Goal: Task Accomplishment & Management: Manage account settings

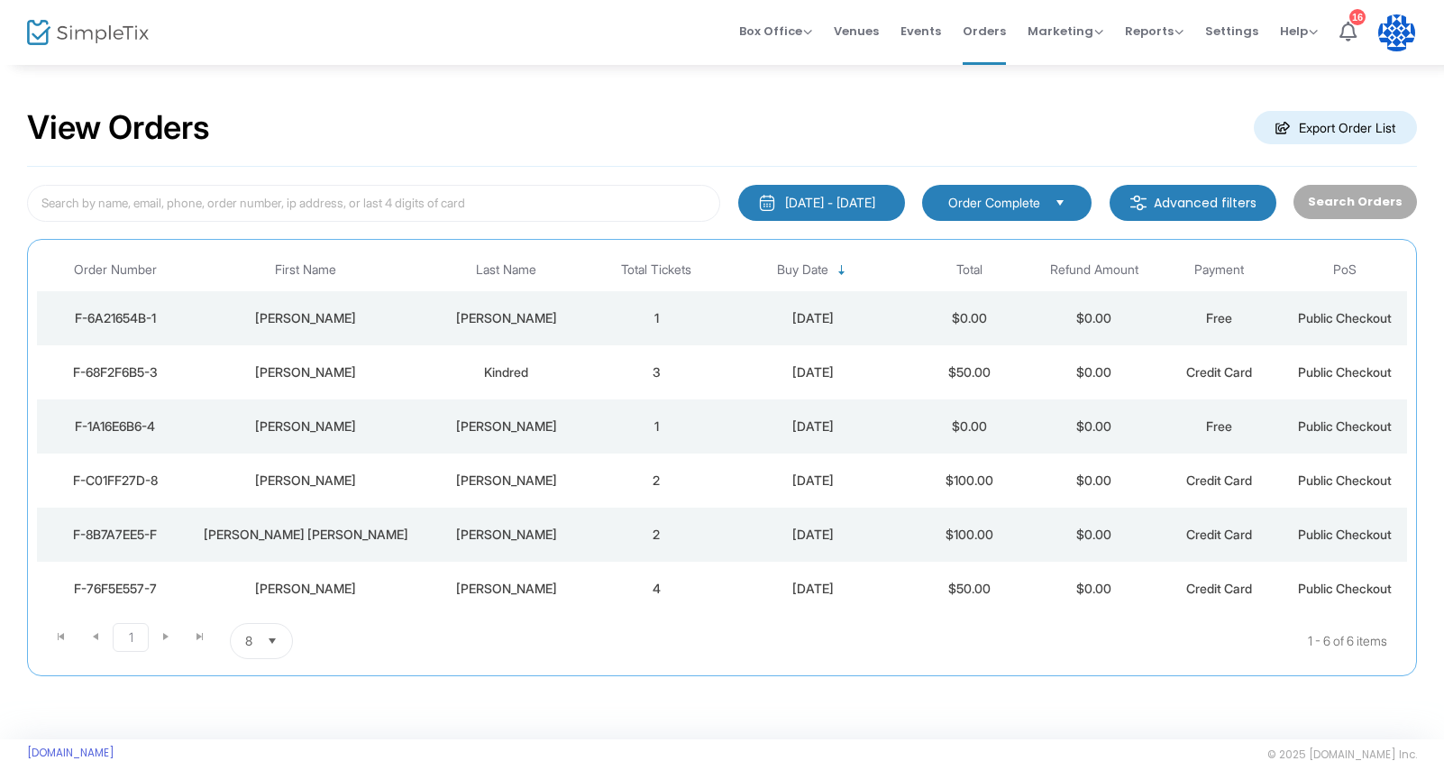
click at [824, 194] on div "[DATE] - [DATE]" at bounding box center [830, 203] width 90 height 18
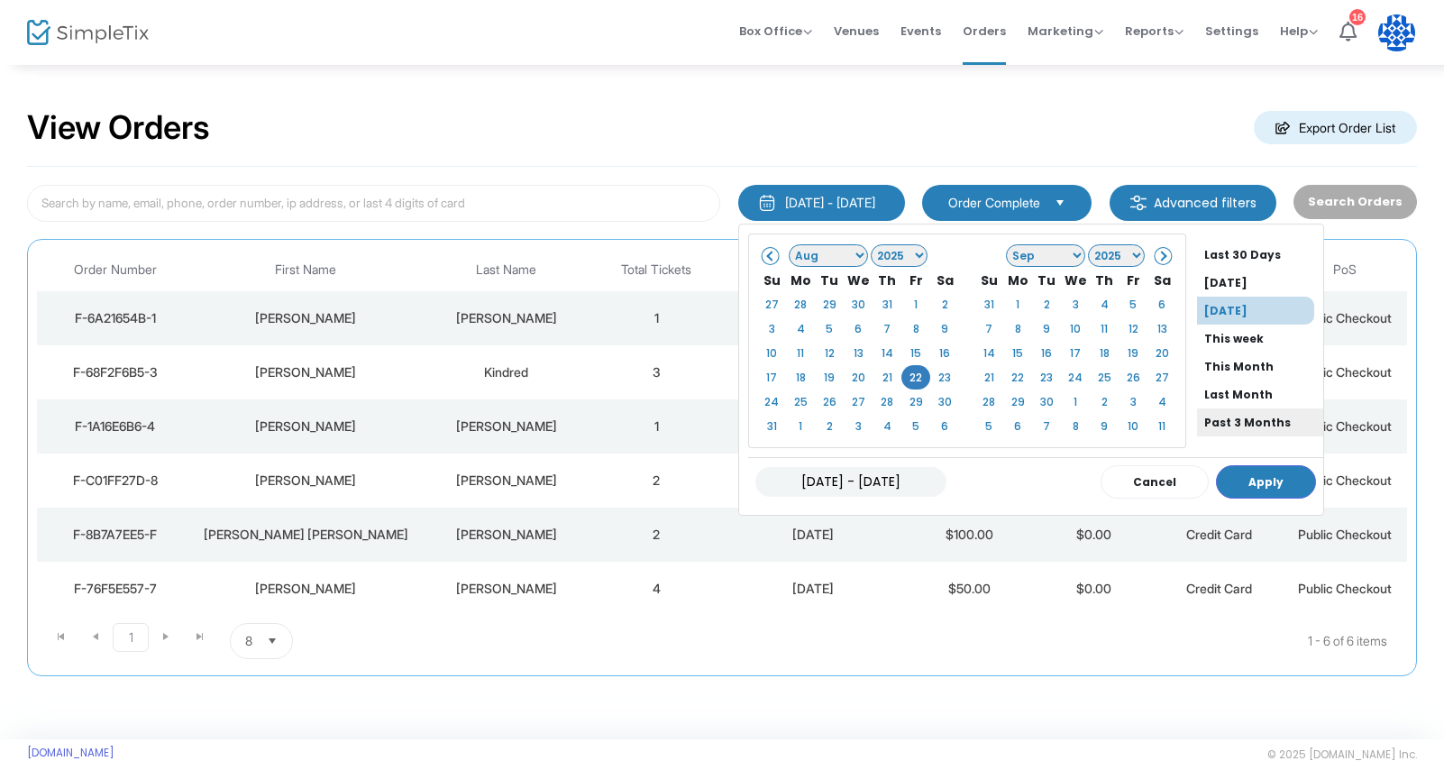
click at [1233, 418] on li "Past 3 Months" at bounding box center [1260, 422] width 126 height 28
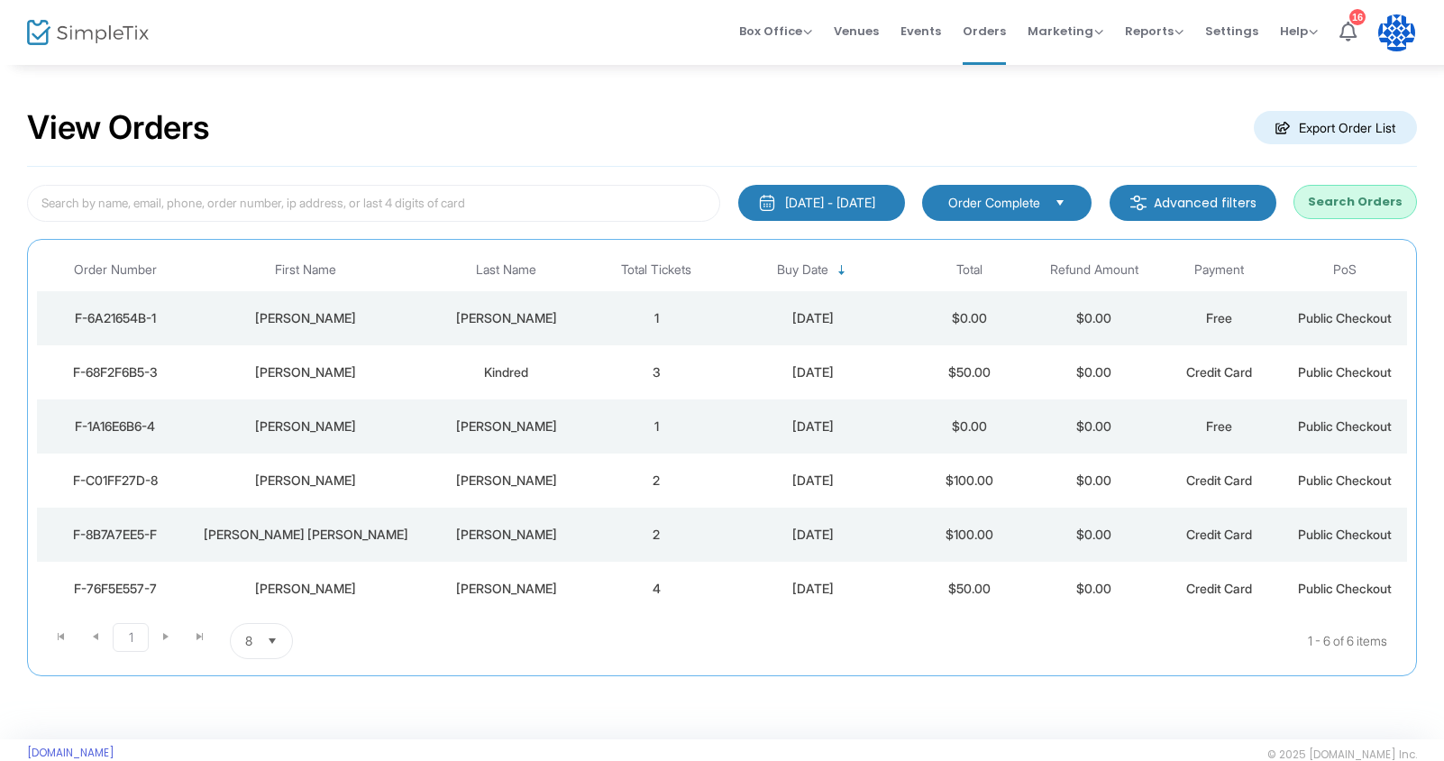
click at [1368, 192] on button "Search Orders" at bounding box center [1354, 202] width 123 height 34
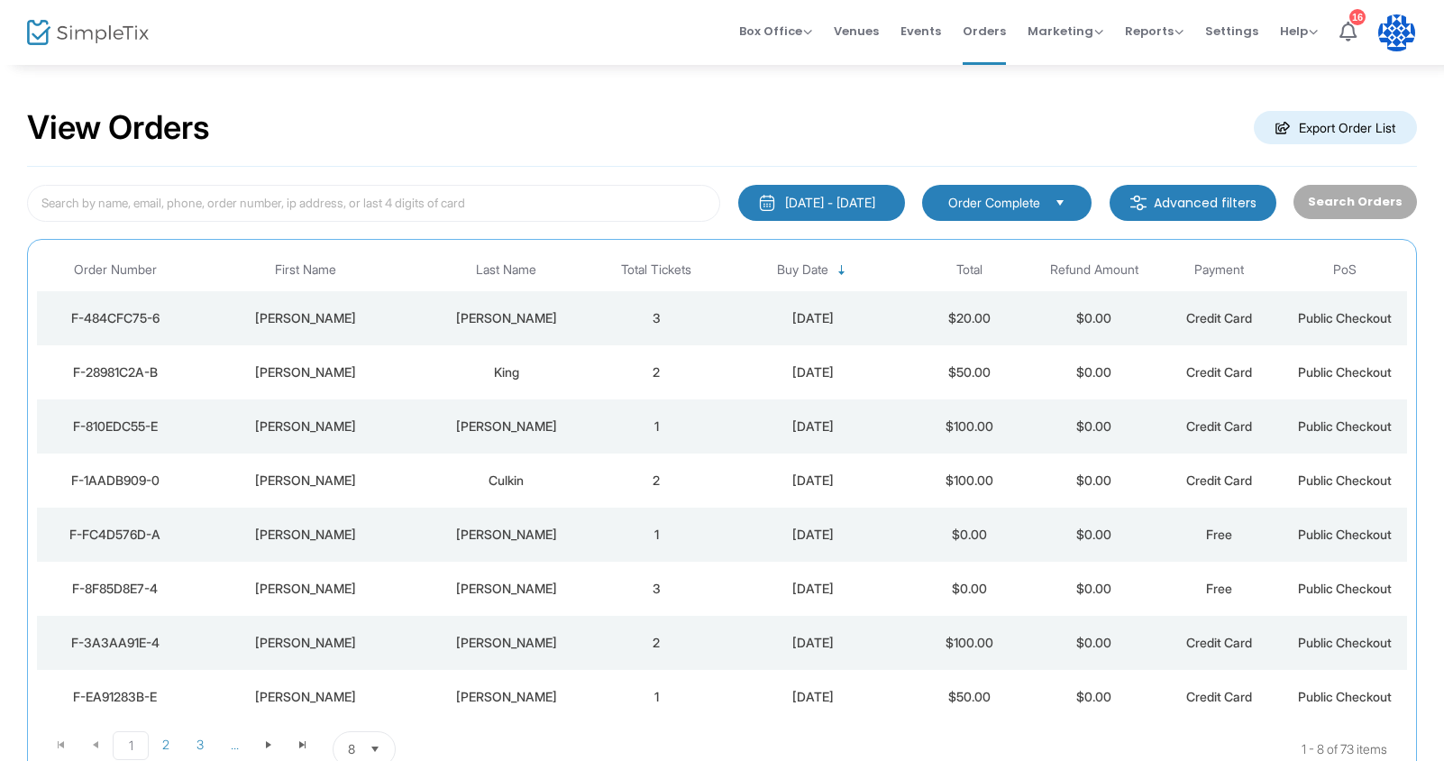
click at [828, 207] on div "[DATE] - [DATE]" at bounding box center [830, 203] width 90 height 18
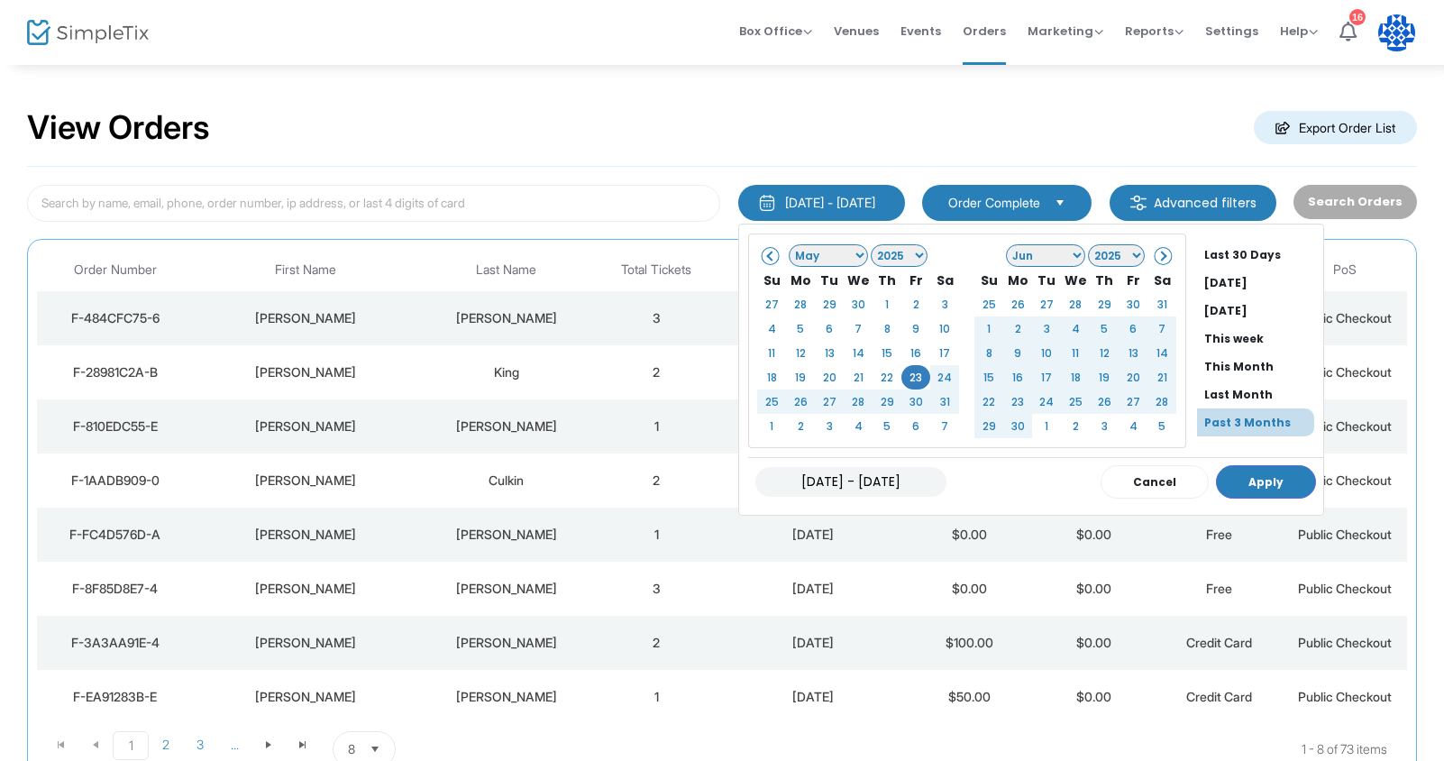
click at [757, 265] on th at bounding box center [771, 254] width 29 height 25
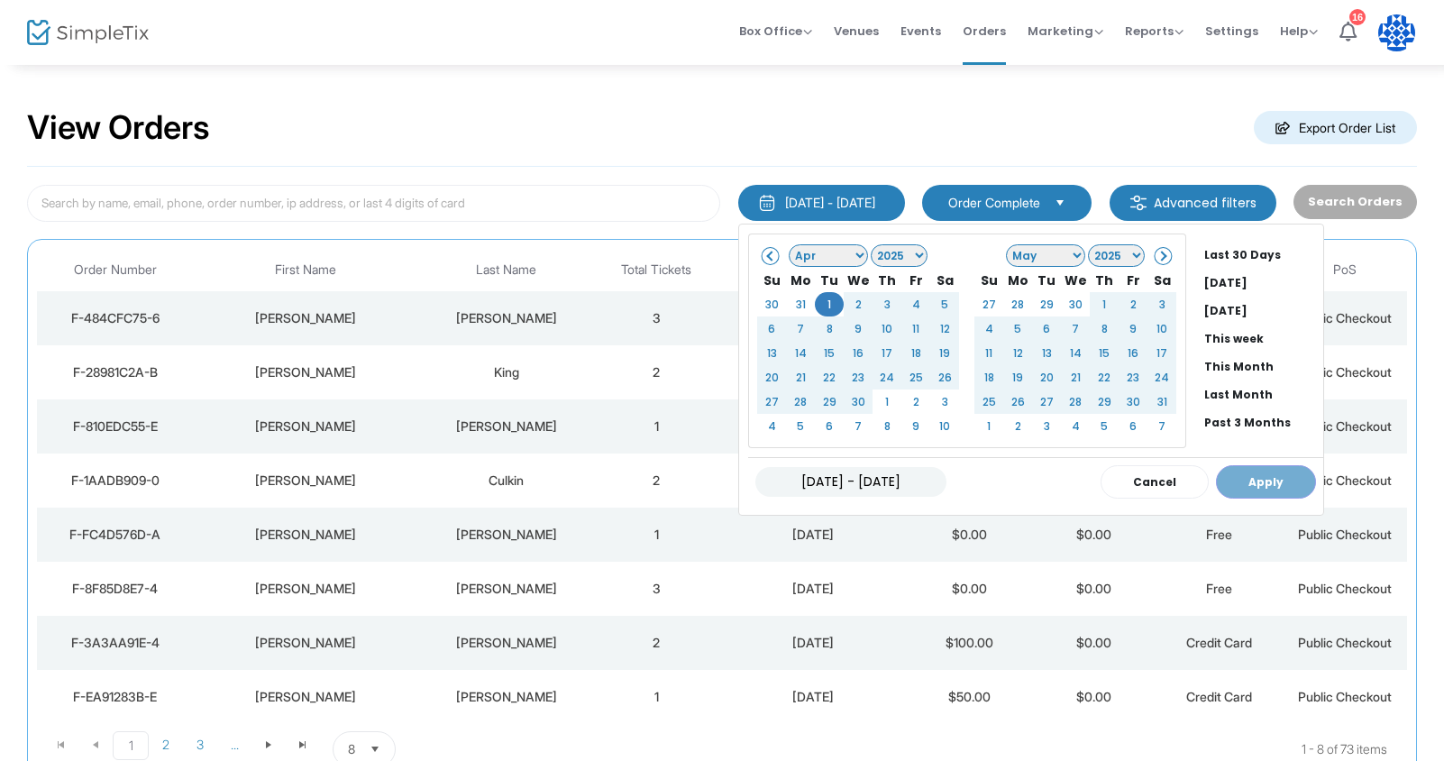
click at [1217, 472] on div "[DATE] - [DATE] Cancel Apply" at bounding box center [1035, 481] width 575 height 49
click at [1222, 484] on div "[DATE] - [DATE] Cancel Apply" at bounding box center [1035, 481] width 575 height 49
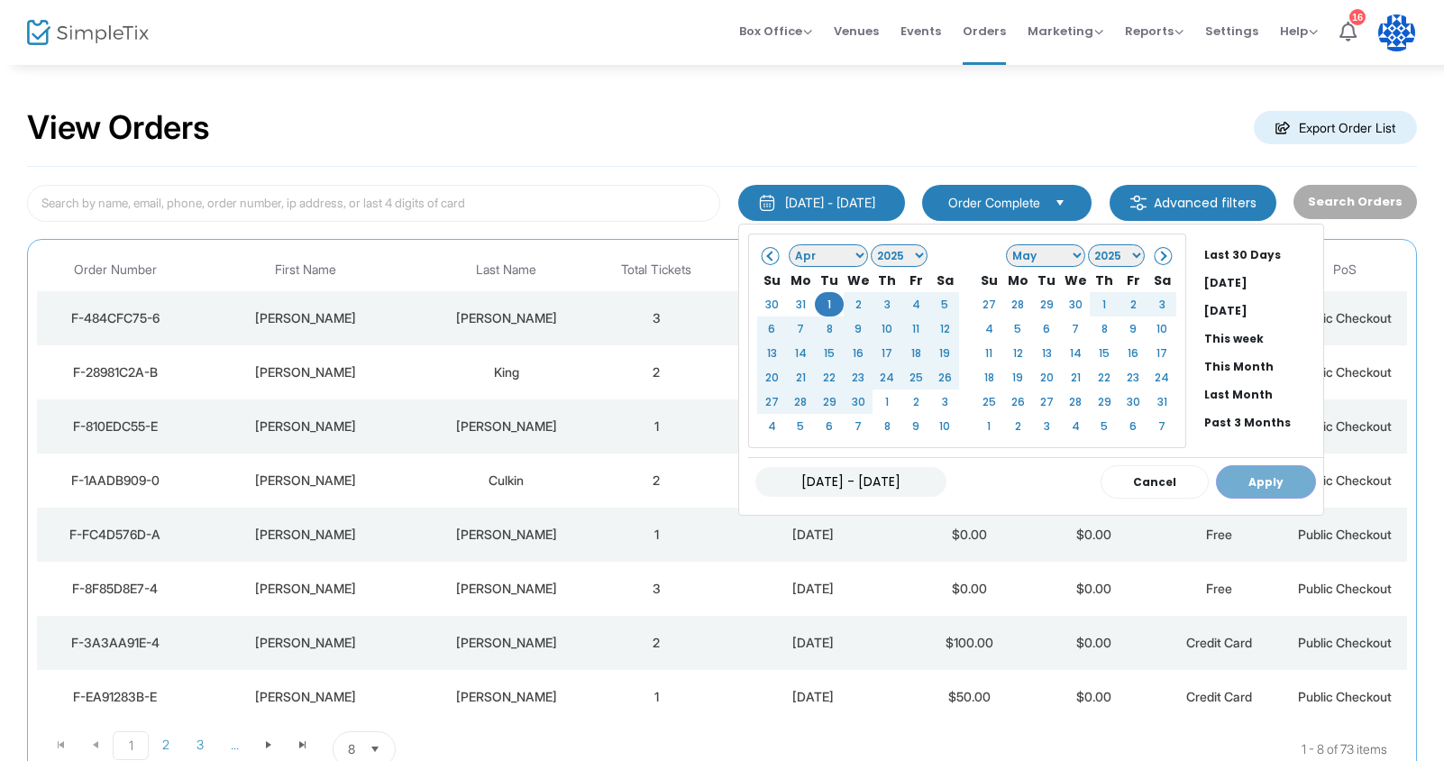
click at [1156, 260] on span at bounding box center [1161, 256] width 10 height 10
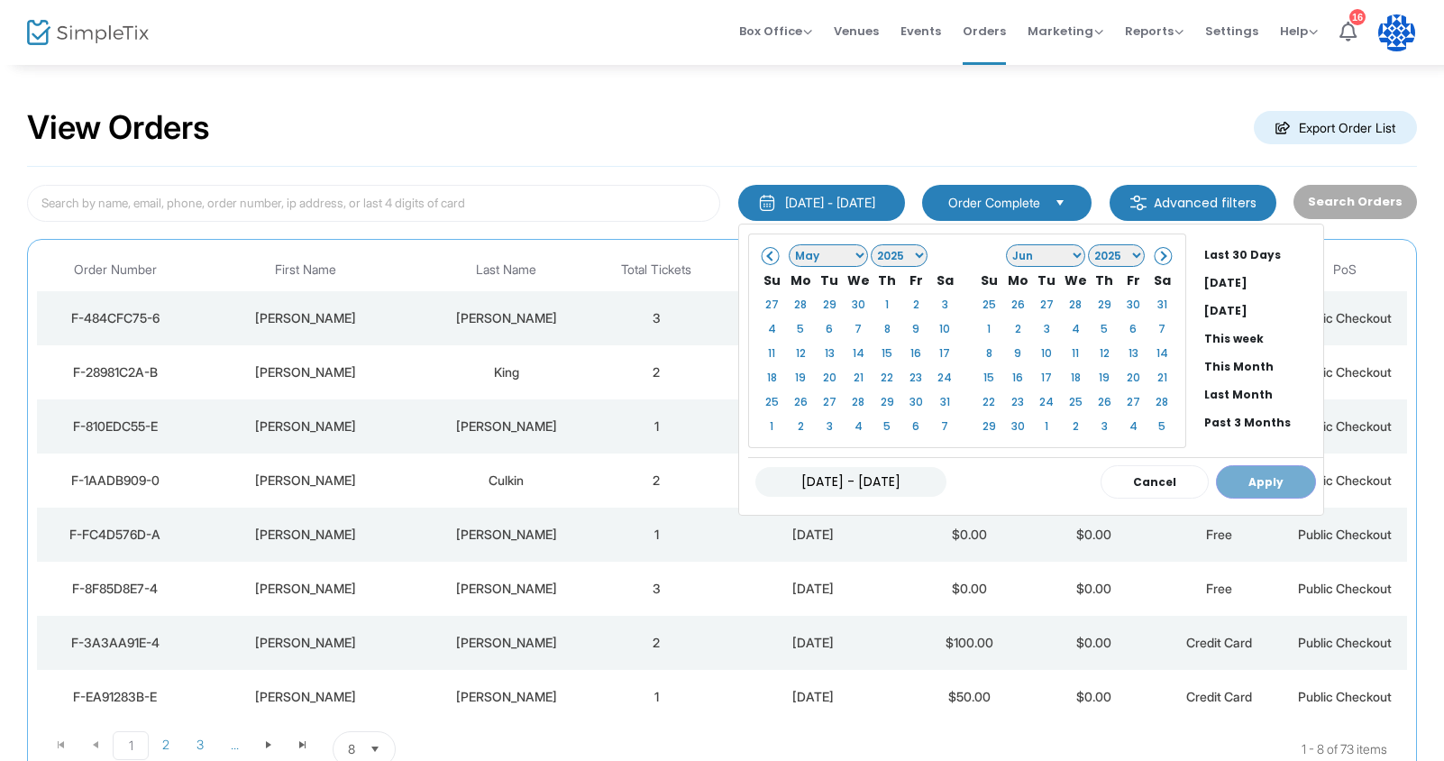
click at [1156, 260] on span at bounding box center [1161, 256] width 10 height 10
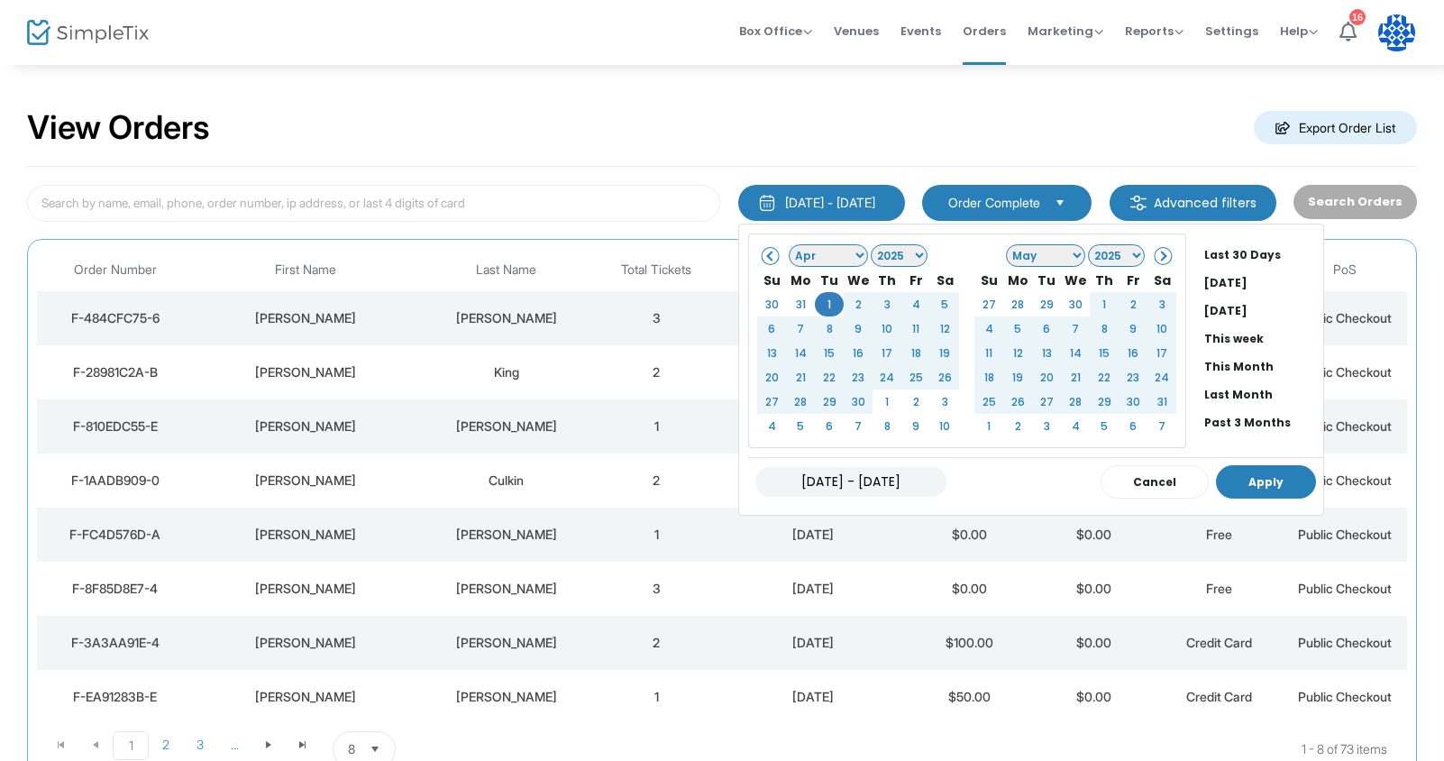
click at [1246, 486] on button "Apply" at bounding box center [1266, 481] width 100 height 33
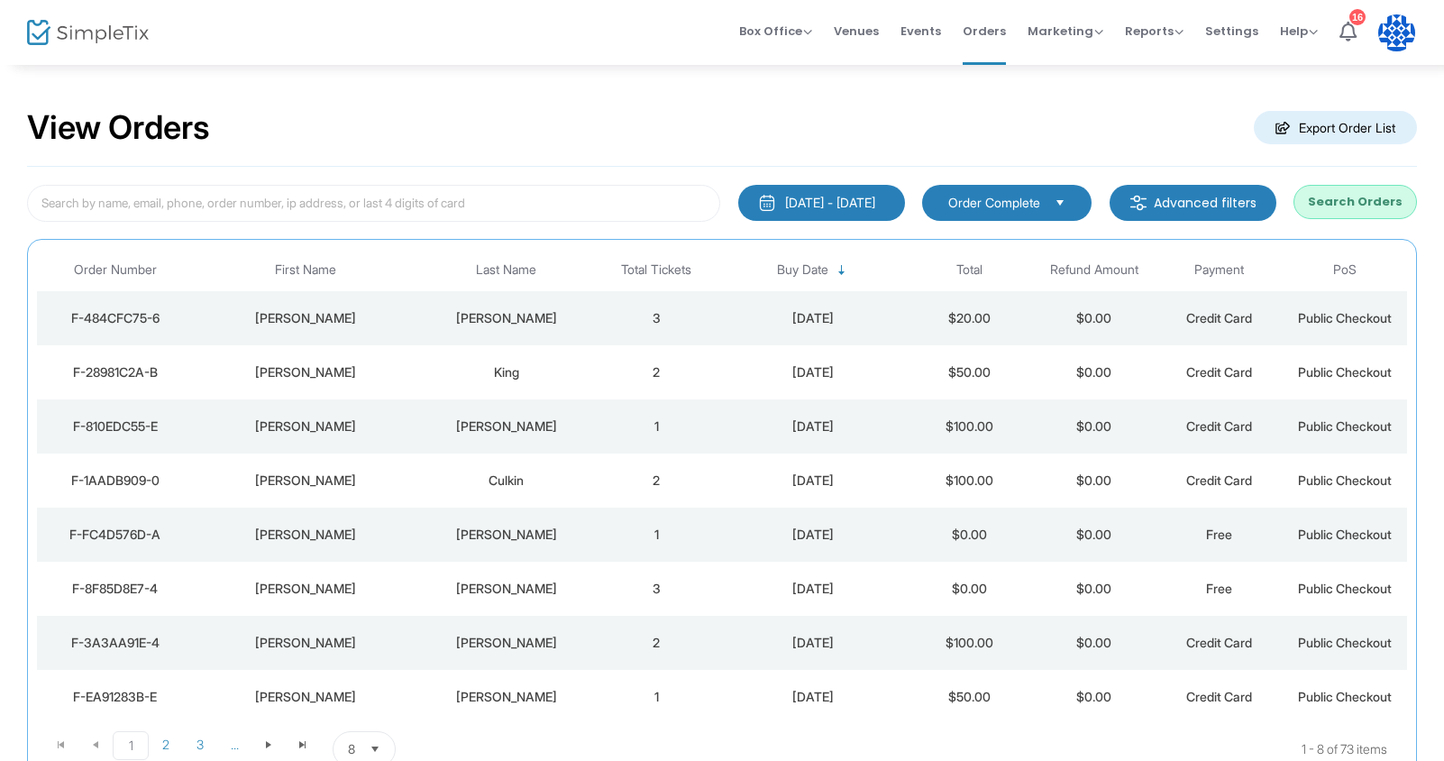
click at [1023, 204] on span "Order Complete" at bounding box center [994, 203] width 92 height 18
click at [1171, 197] on m-button "Advanced filters" at bounding box center [1192, 203] width 167 height 36
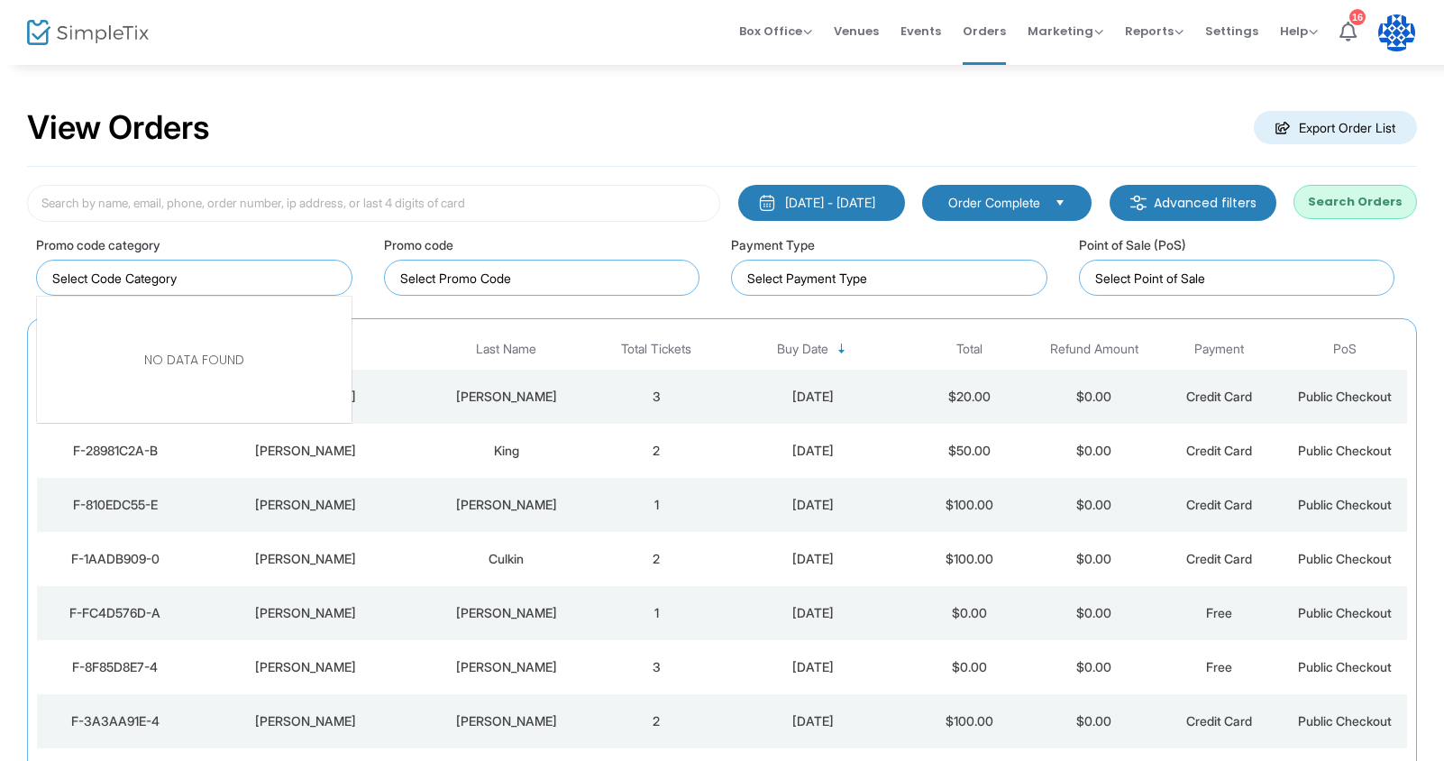
click at [270, 294] on kendo-taglist at bounding box center [194, 277] width 315 height 34
click at [854, 278] on input at bounding box center [892, 278] width 291 height 19
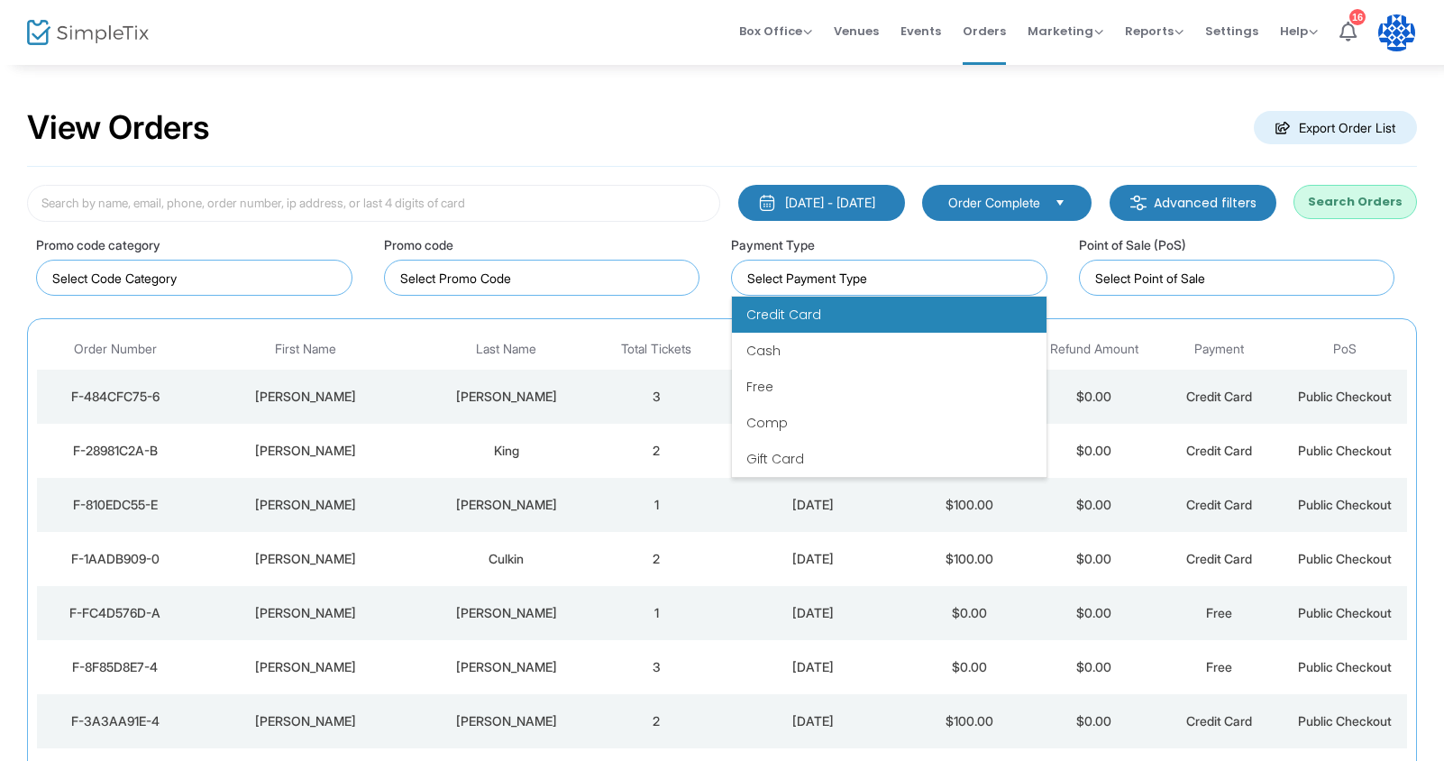
click at [855, 306] on li "Credit Card" at bounding box center [889, 315] width 315 height 36
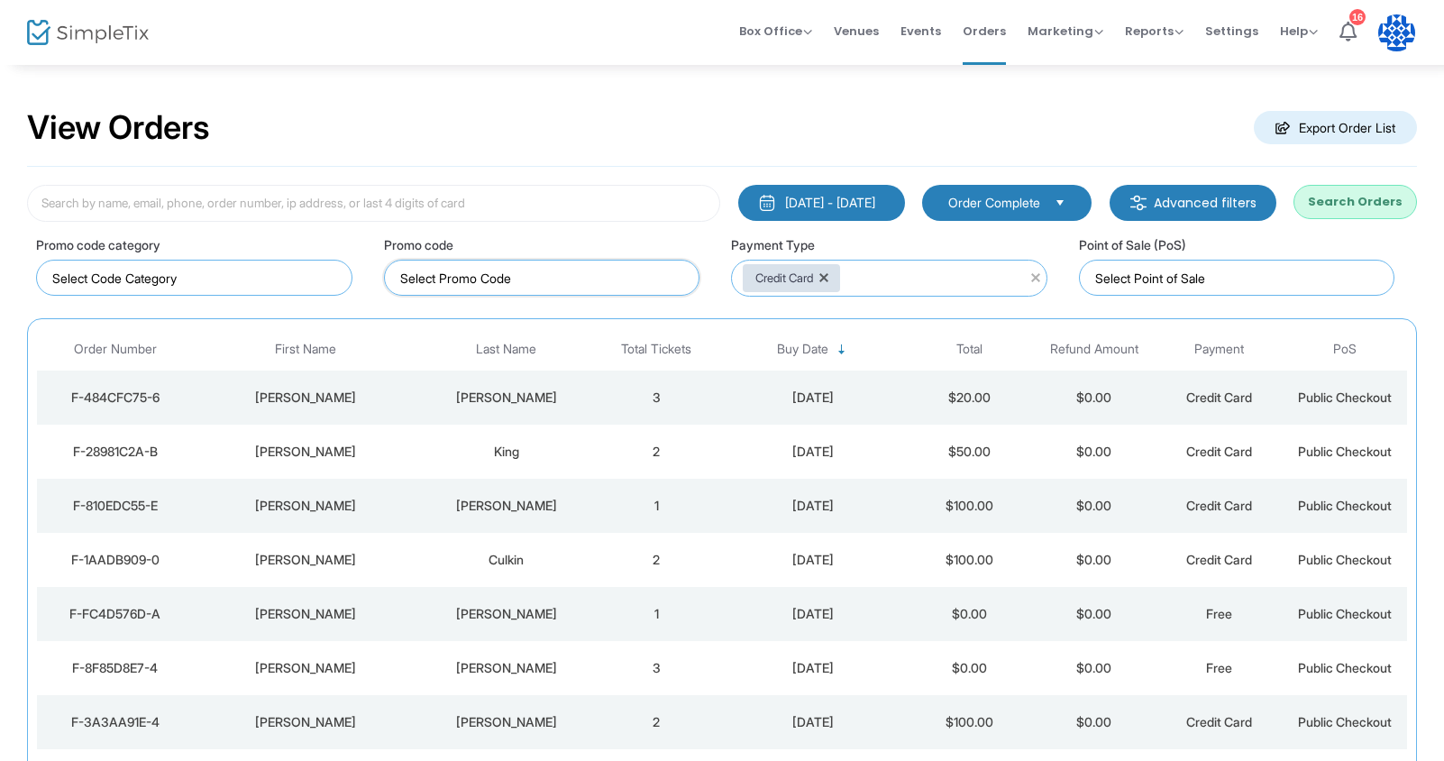
click at [634, 282] on input "NO DATA FOUND" at bounding box center [545, 278] width 291 height 19
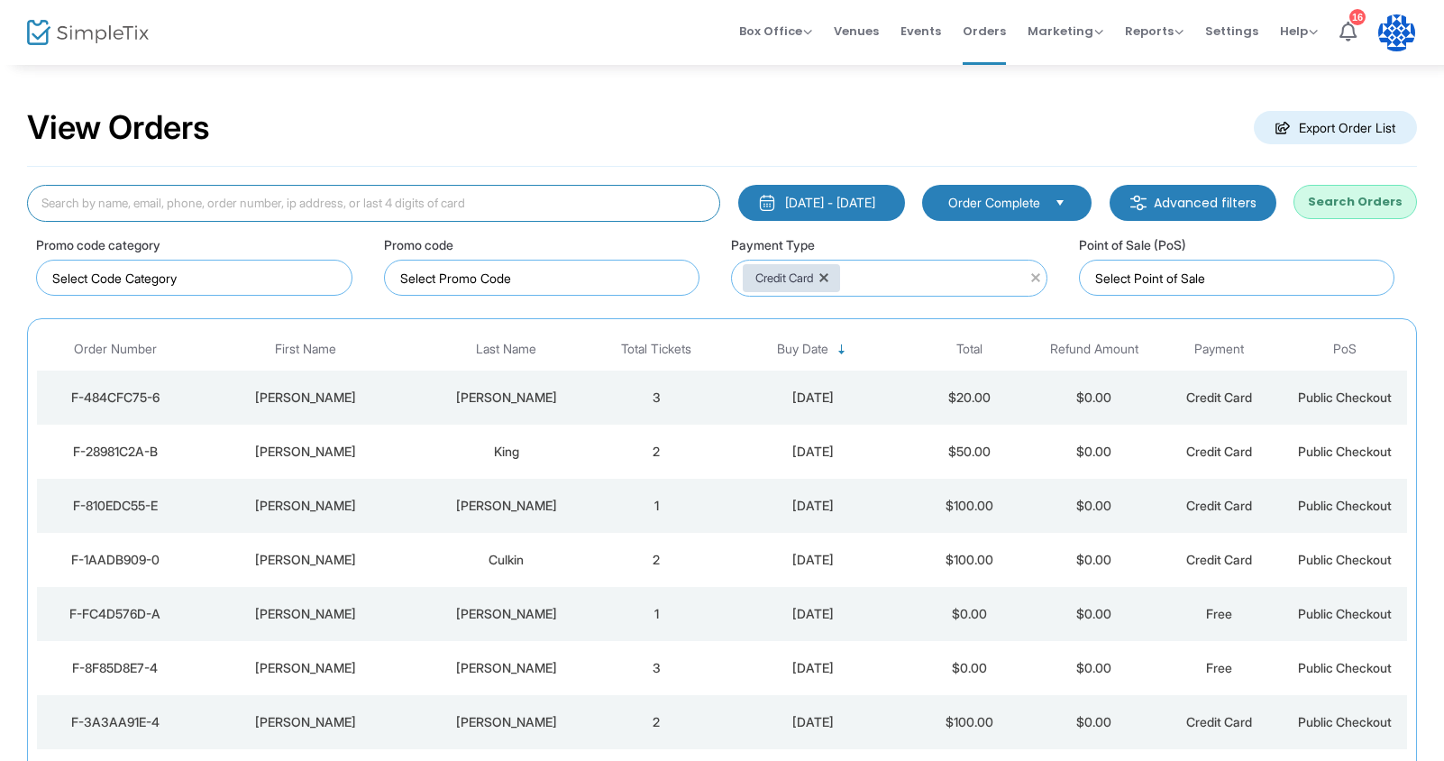
click at [616, 214] on input at bounding box center [373, 203] width 693 height 37
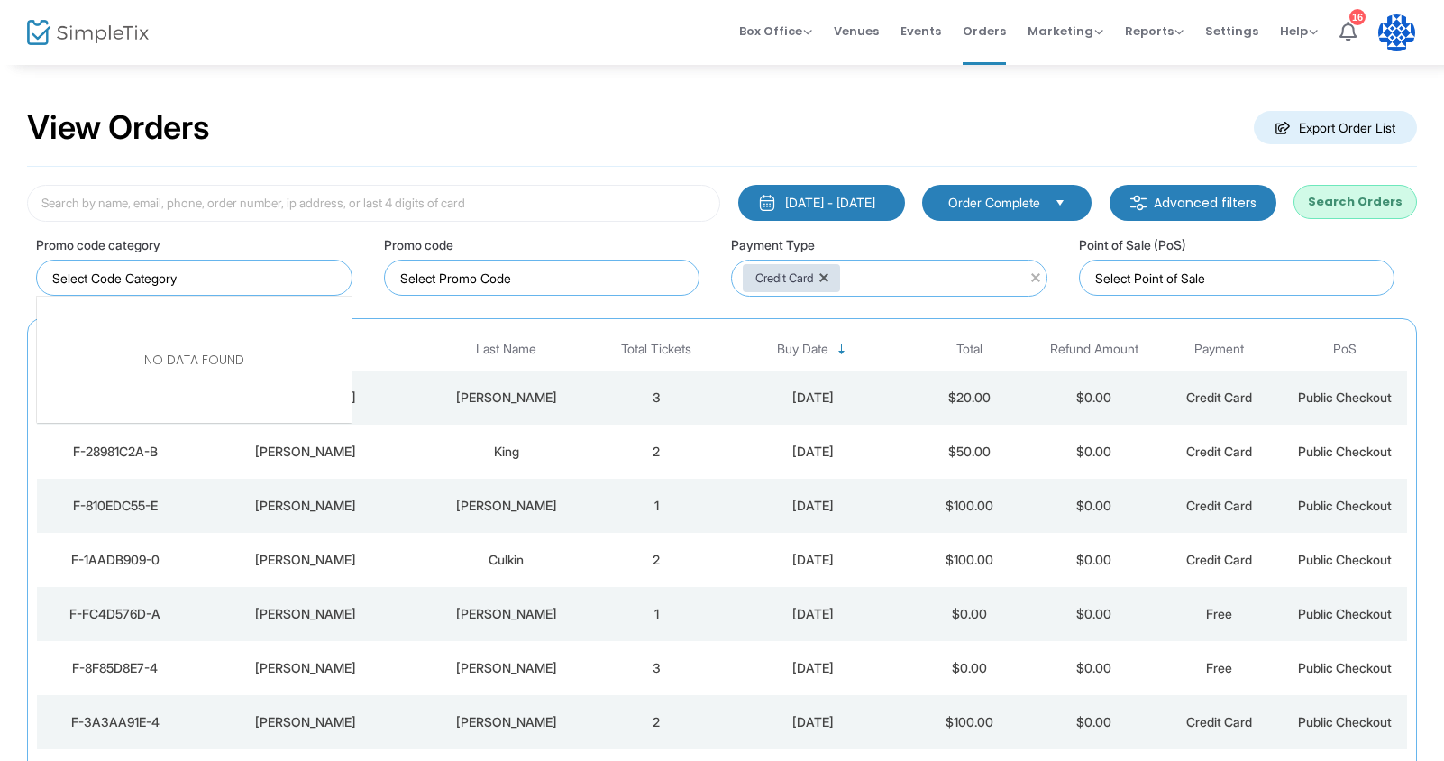
click at [282, 267] on kendo-taglist at bounding box center [194, 277] width 315 height 34
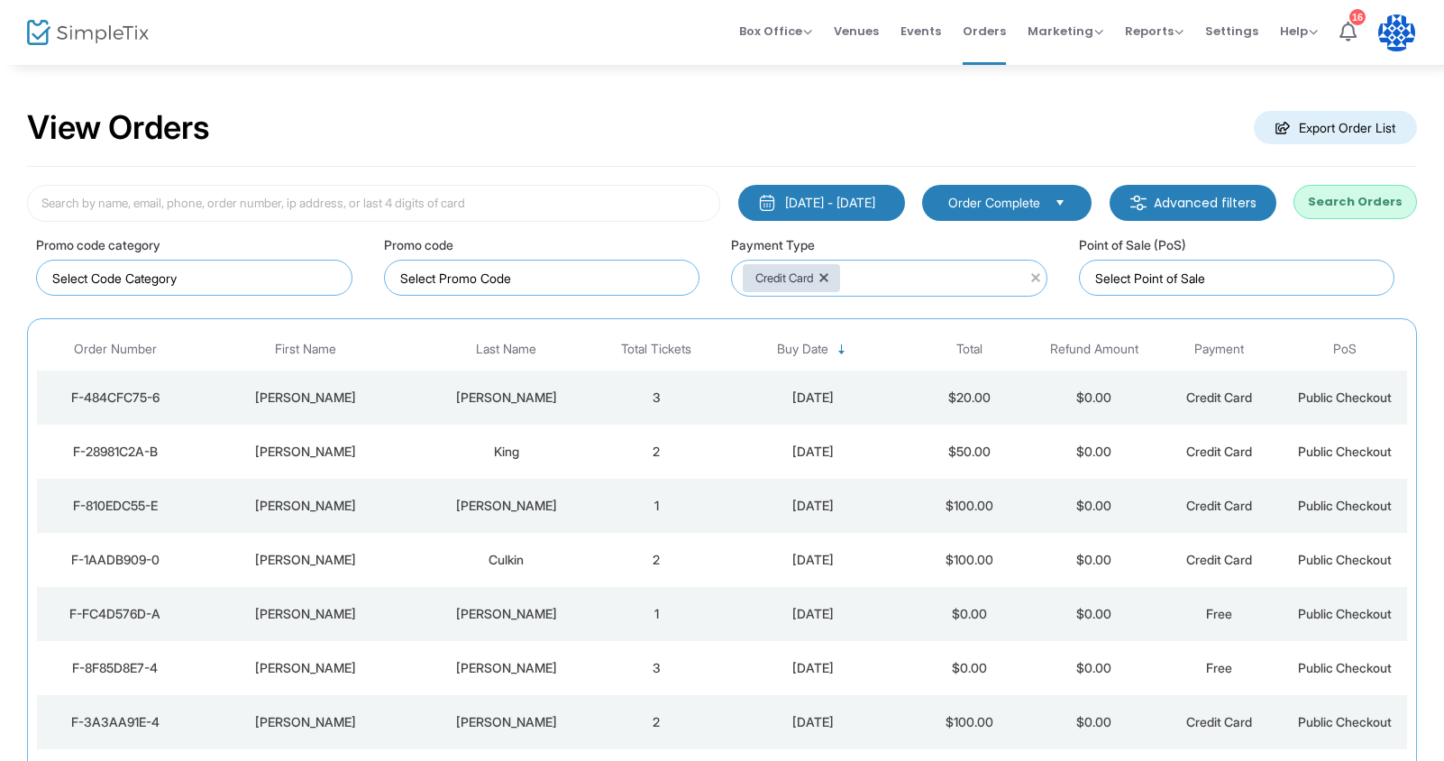
click at [282, 267] on kendo-taglist at bounding box center [194, 277] width 315 height 34
click at [889, 269] on input at bounding box center [934, 278] width 163 height 19
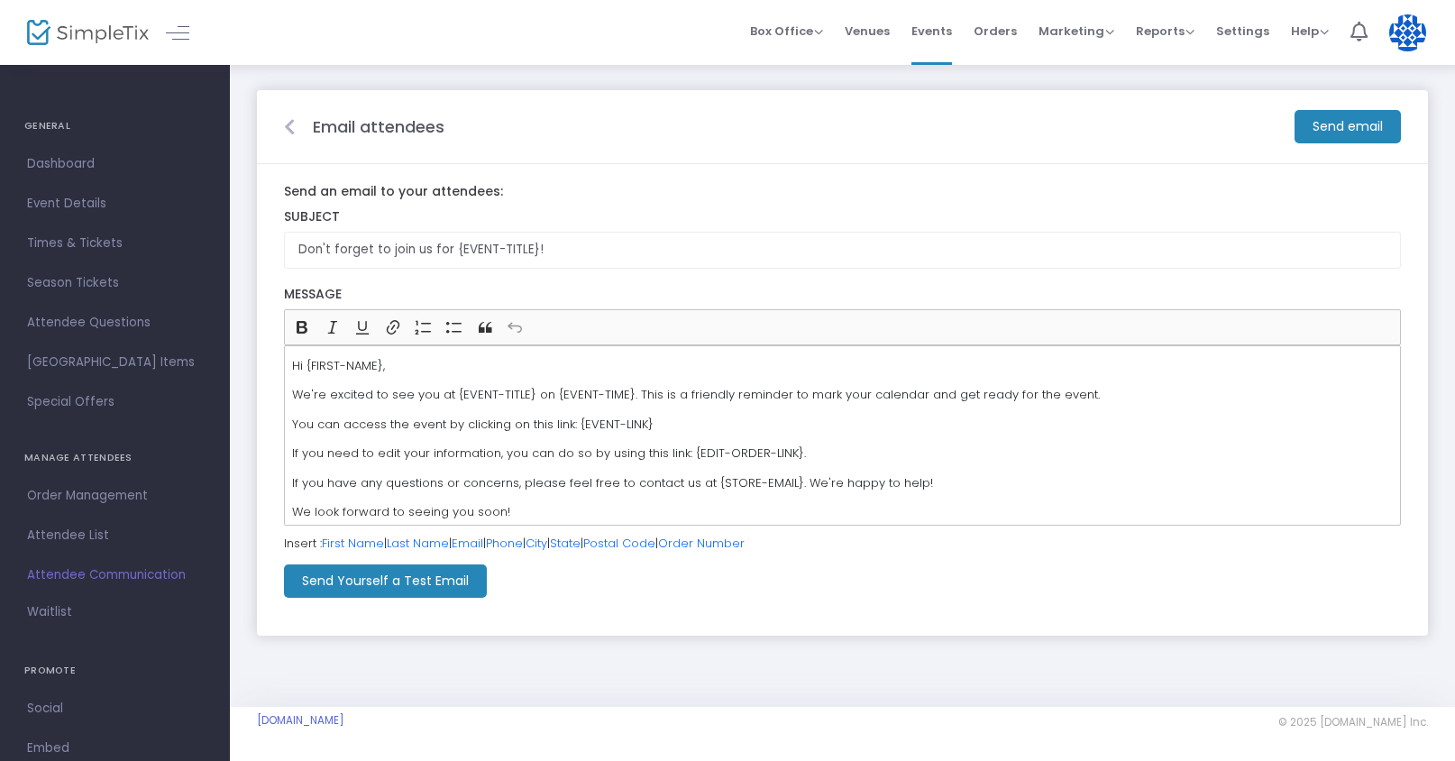
click at [326, 586] on m-button "Send Yourself a Test Email" at bounding box center [385, 580] width 203 height 33
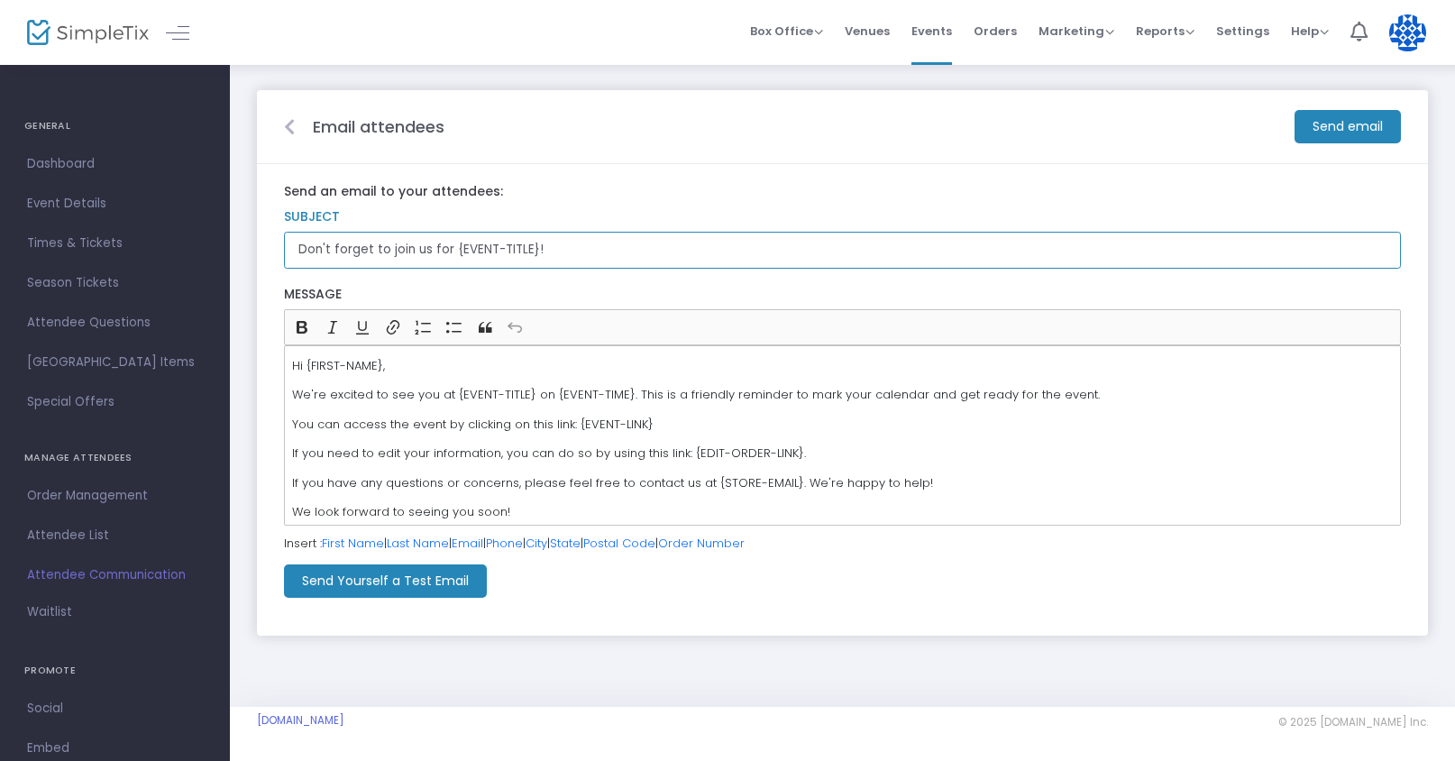
click at [425, 251] on input "Don't forget to join us for {EVENT-TITLE}!" at bounding box center [842, 250] width 1117 height 37
type input "See you for {EVENT-TITLE}!"
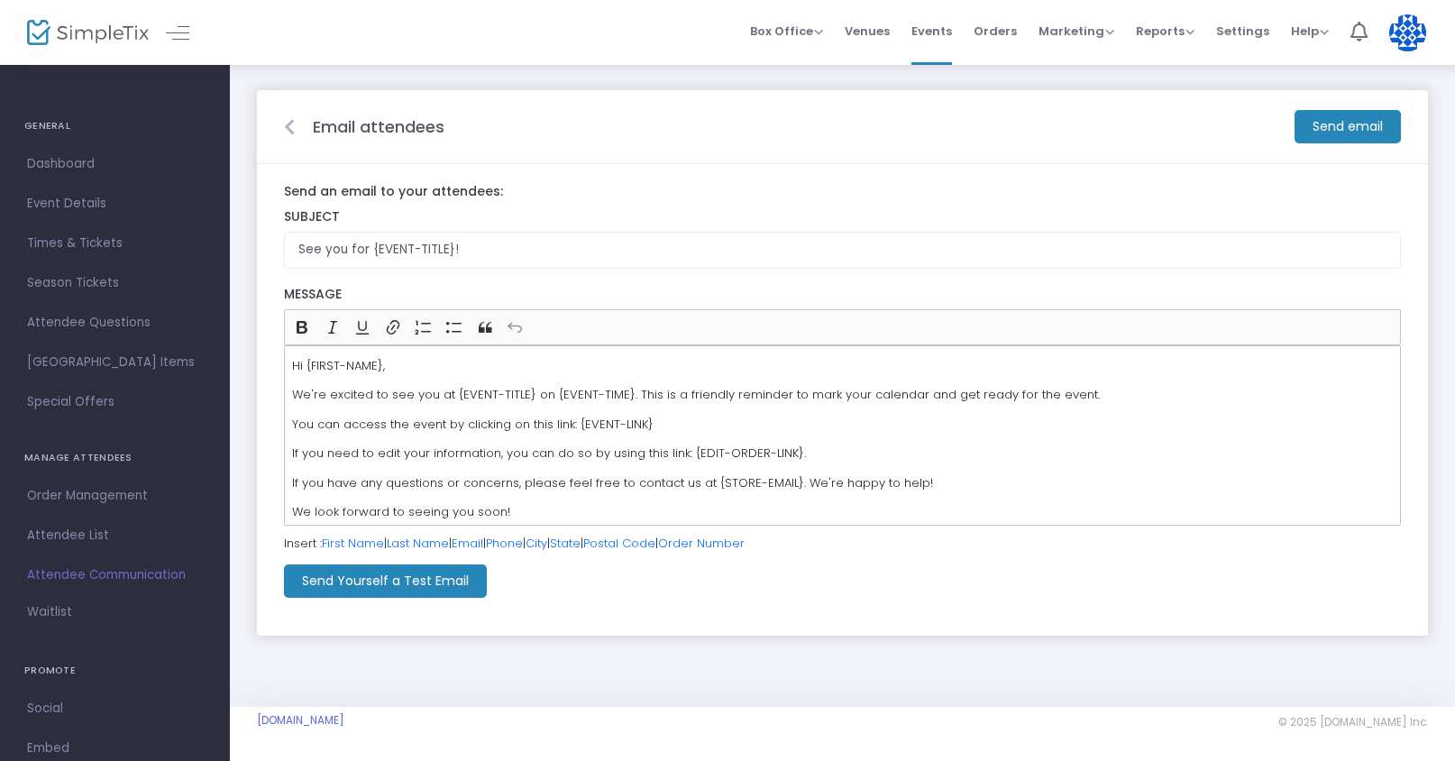
click at [620, 219] on label "Subject" at bounding box center [842, 217] width 1117 height 16
click at [1354, 129] on m-button "Send email" at bounding box center [1347, 126] width 106 height 33
click at [126, 534] on span "Attendee List" at bounding box center [115, 535] width 176 height 23
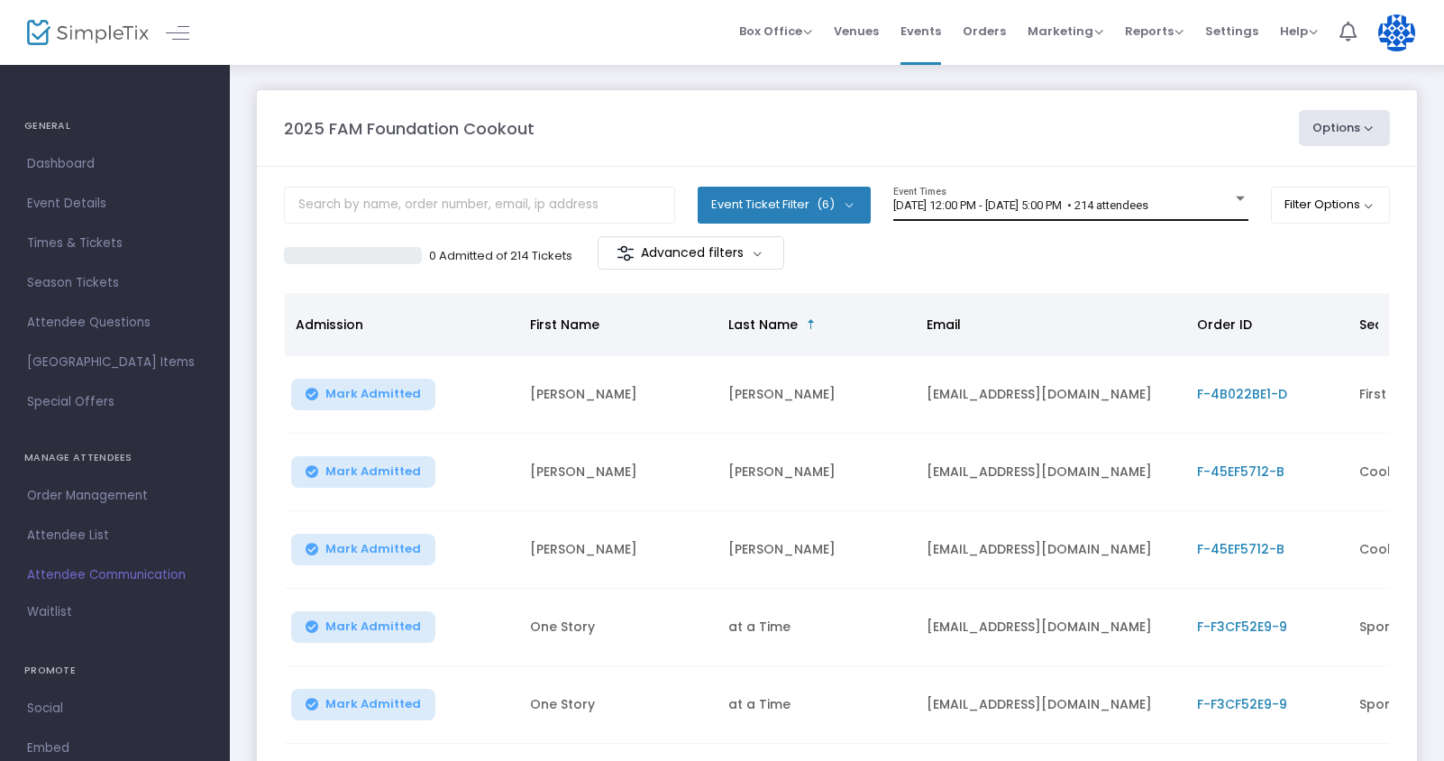
click at [1123, 214] on div "8/24/2025 @ 12:00 PM - 8/24/2025 @ 5:00 PM • 214 attendees Event Times" at bounding box center [1070, 204] width 355 height 34
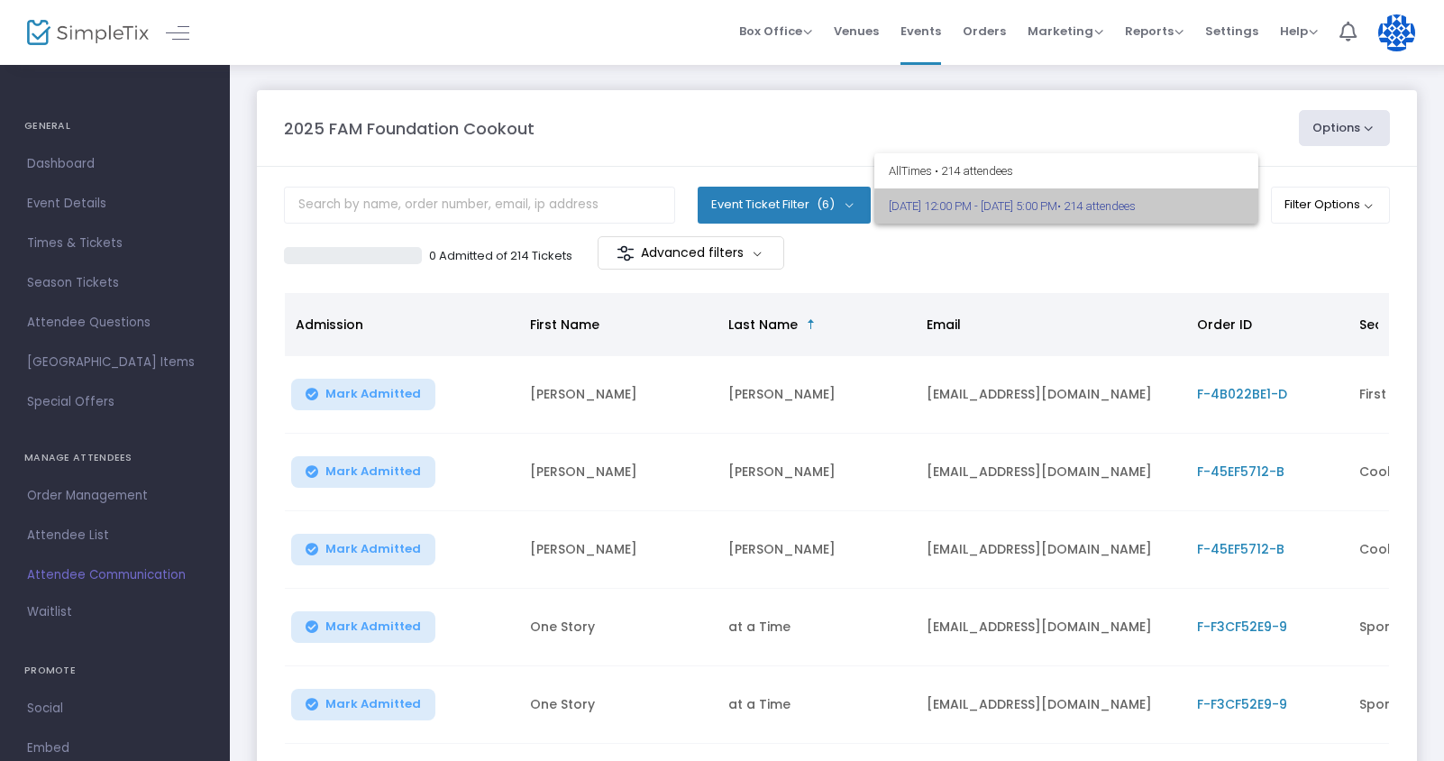
click at [1123, 214] on span "8/24/2025 @ 12:00 PM - 8/24/2025 @ 5:00 PM • 214 attendees" at bounding box center [1066, 205] width 355 height 35
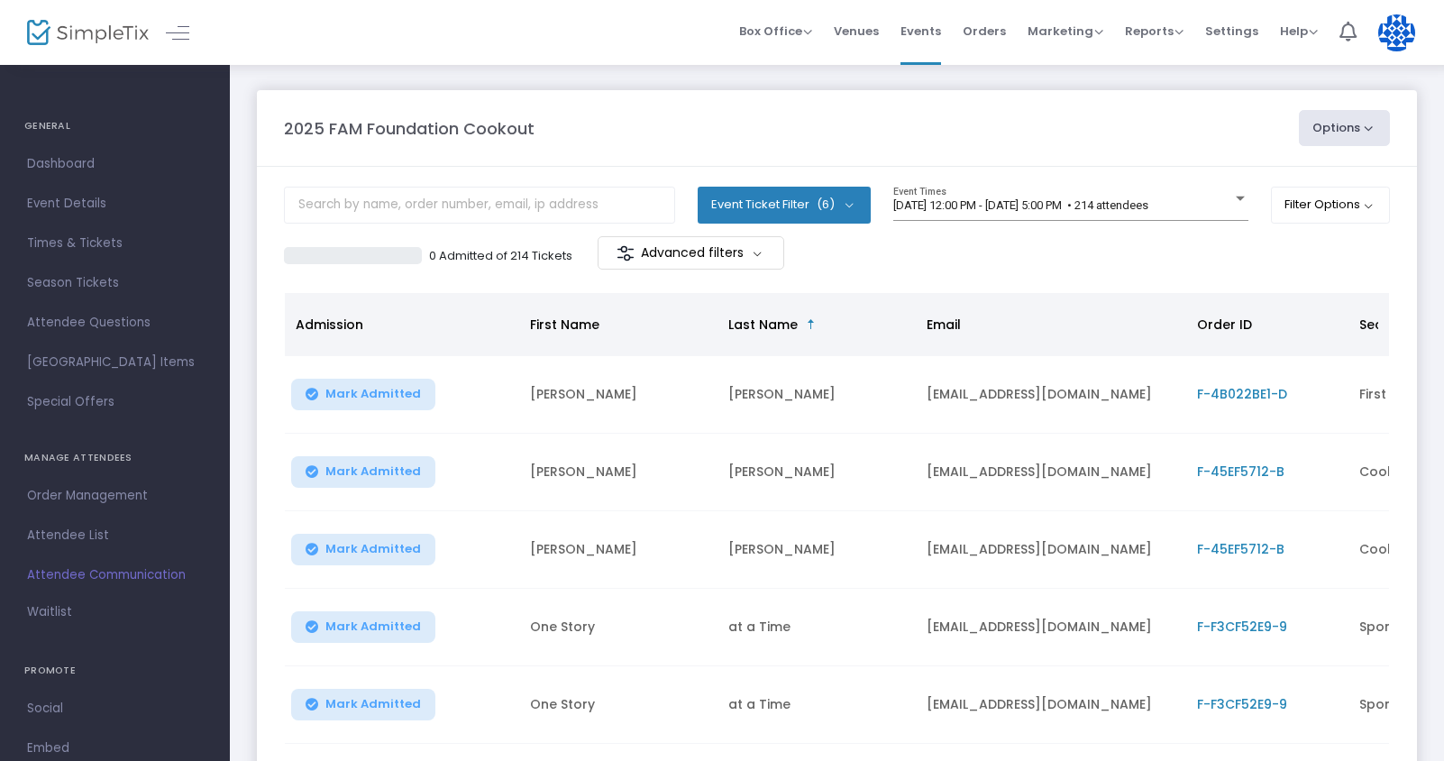
click at [745, 268] on m-button "Advanced filters" at bounding box center [691, 252] width 187 height 33
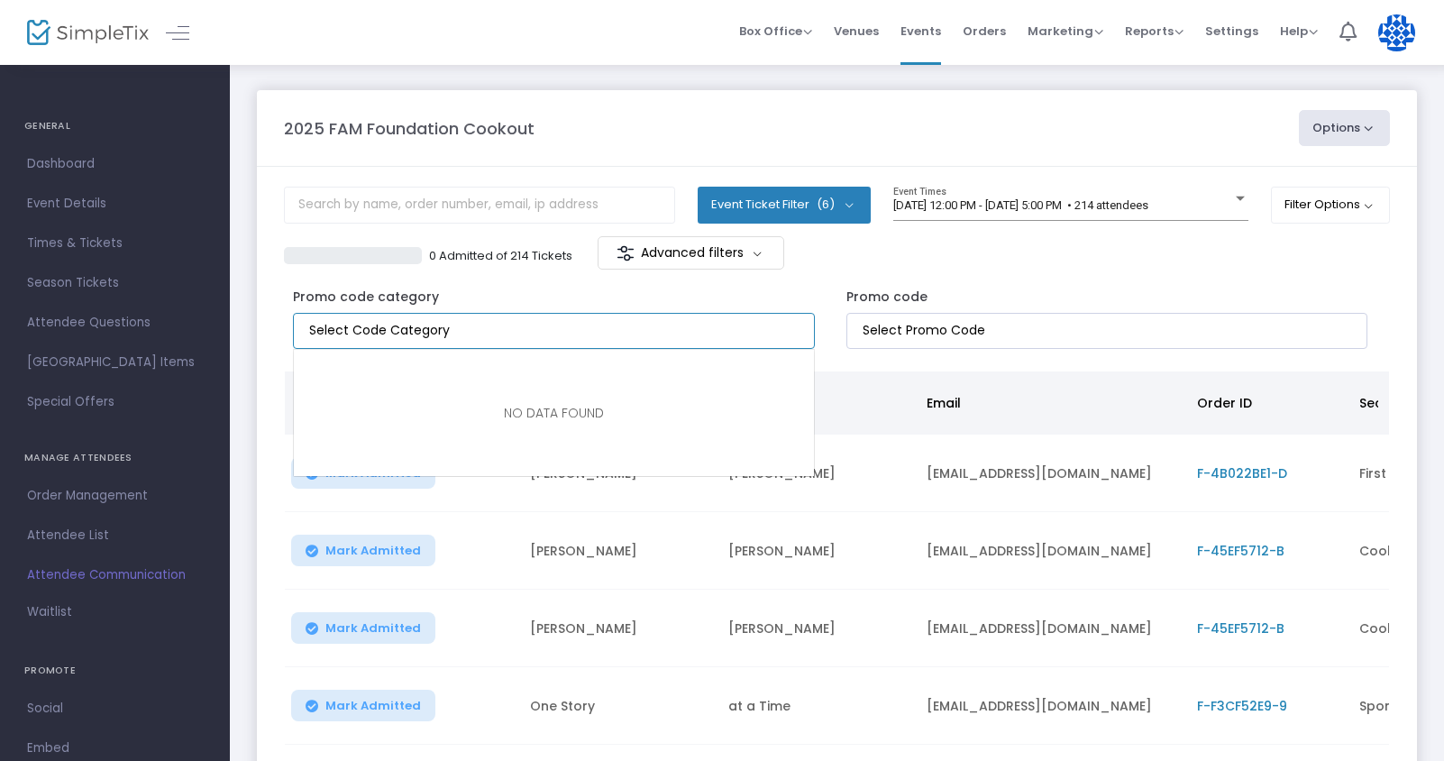
click at [729, 328] on input "NO DATA FOUND" at bounding box center [557, 330] width 497 height 19
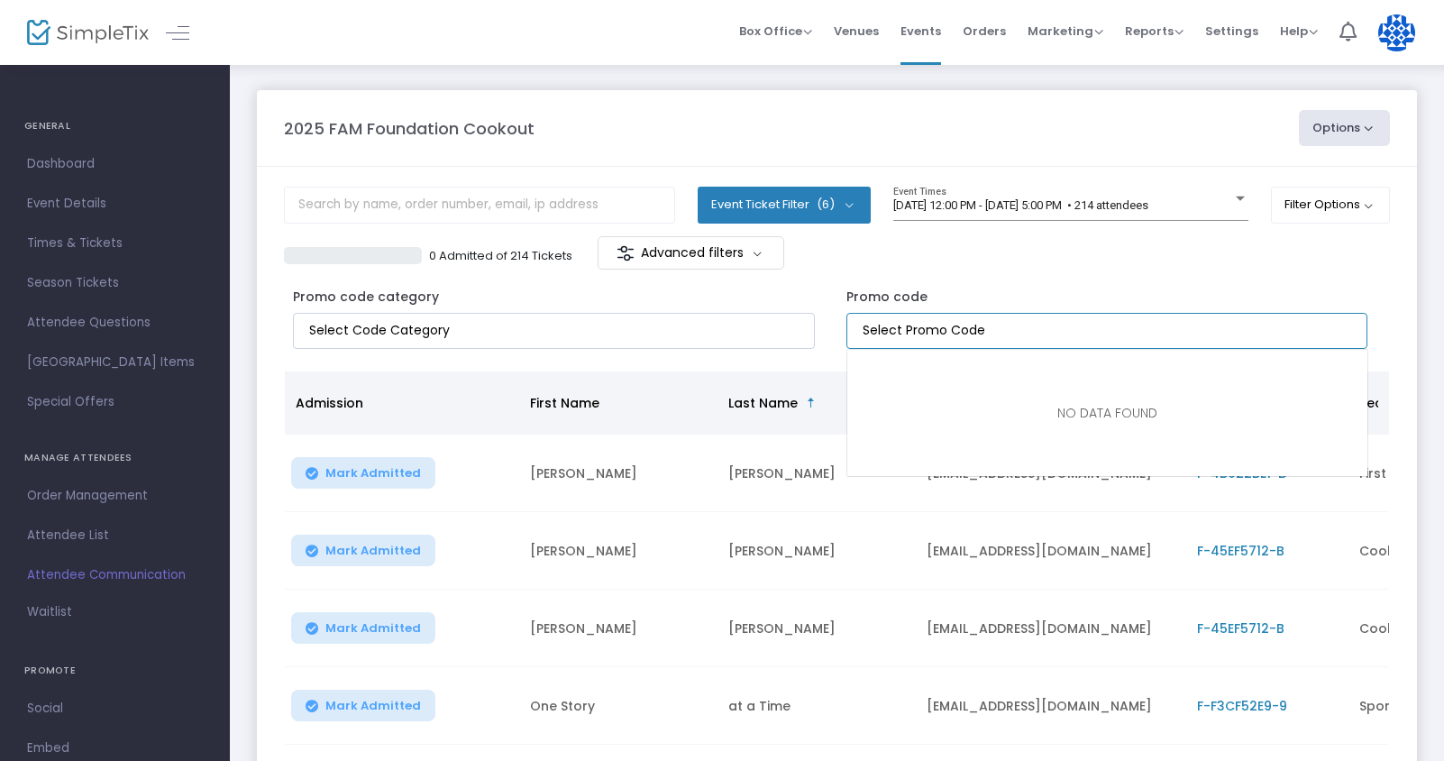
click at [947, 323] on input "NO DATA FOUND" at bounding box center [1110, 330] width 497 height 19
click at [1019, 273] on div "0 Admitted of 214 Tickets Advanced filters" at bounding box center [837, 255] width 1106 height 38
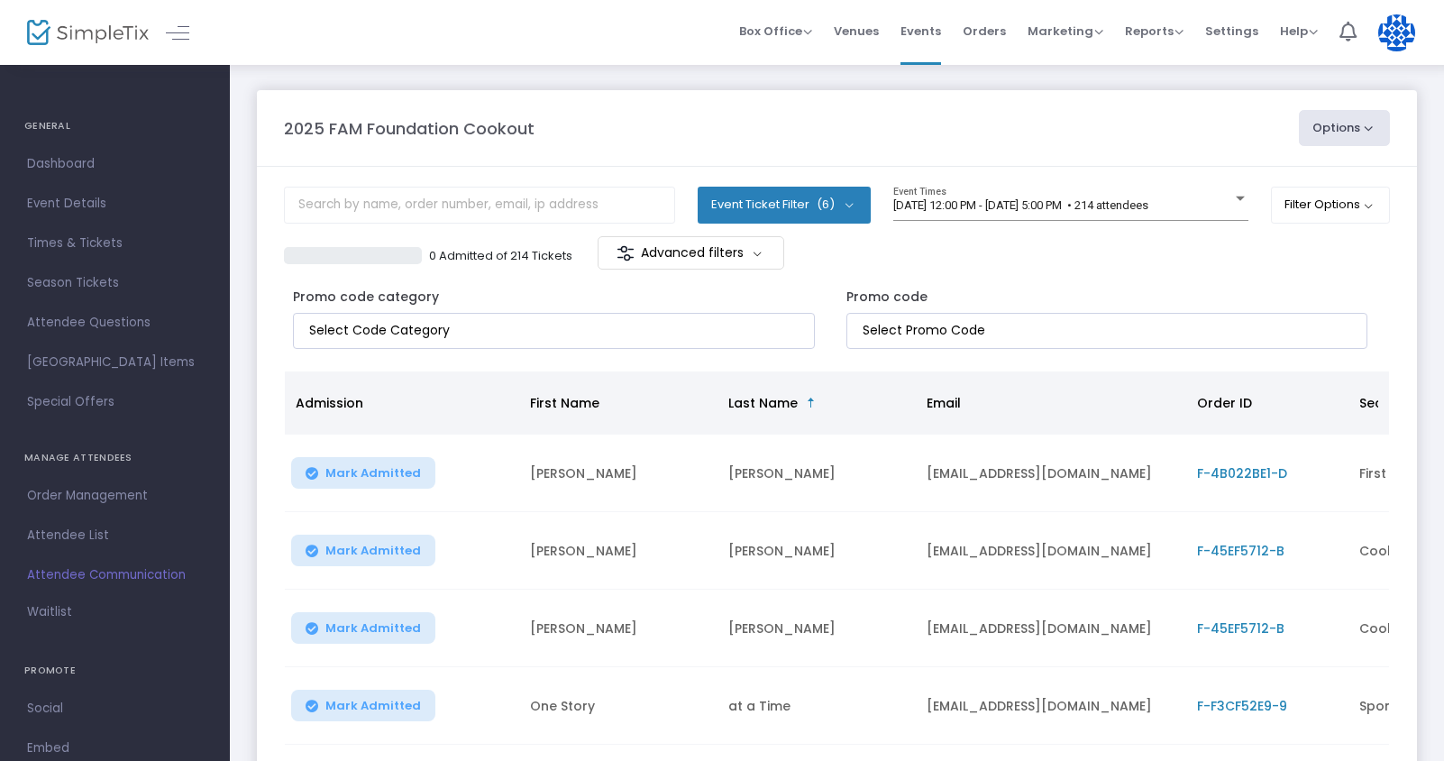
click at [1405, 204] on m-panel-content "Event Ticket Filter (6) Select All Cookout - Adult Cookout - Kids (12+) Cookout…" at bounding box center [837, 647] width 1160 height 960
click at [1377, 207] on button "Filter Options" at bounding box center [1331, 205] width 120 height 36
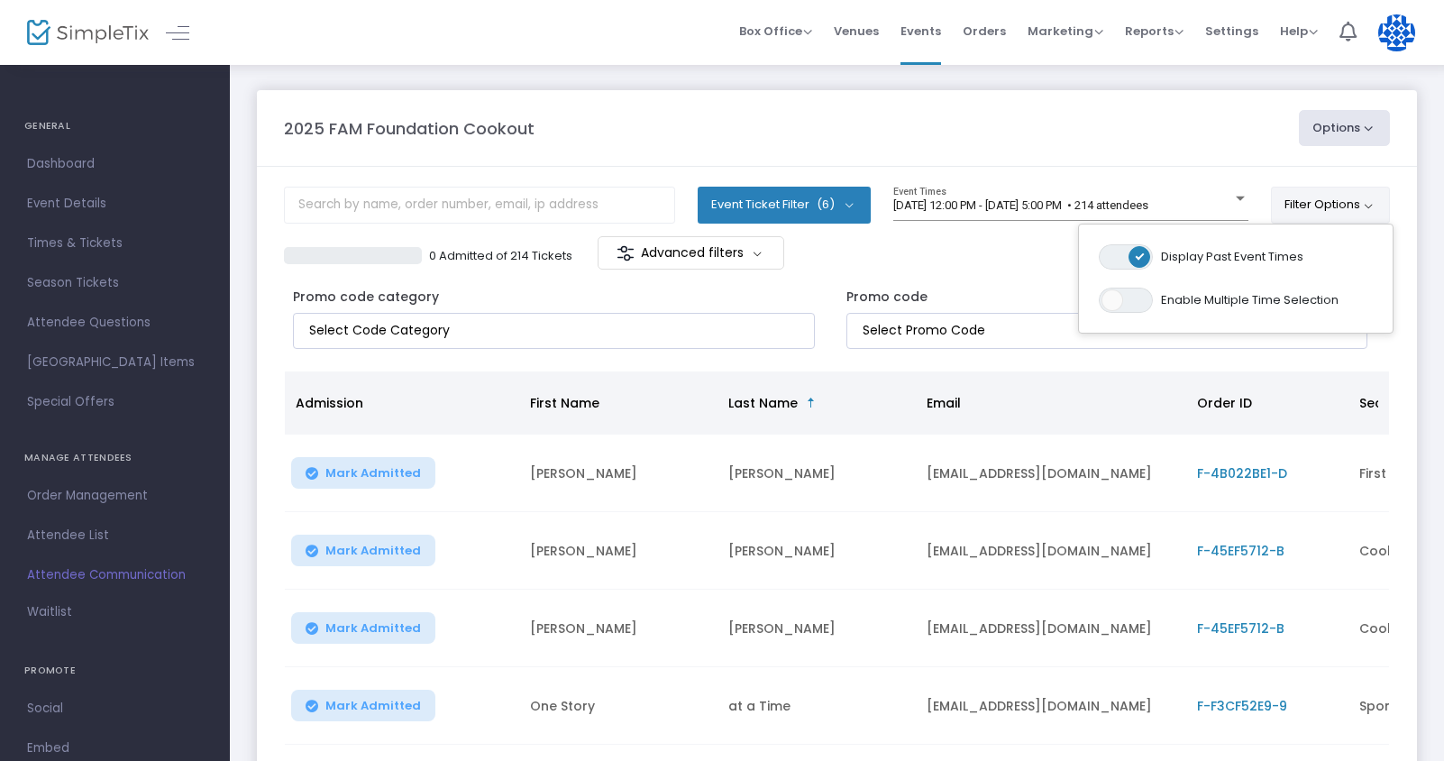
click at [1376, 207] on button "Filter Options" at bounding box center [1331, 205] width 120 height 36
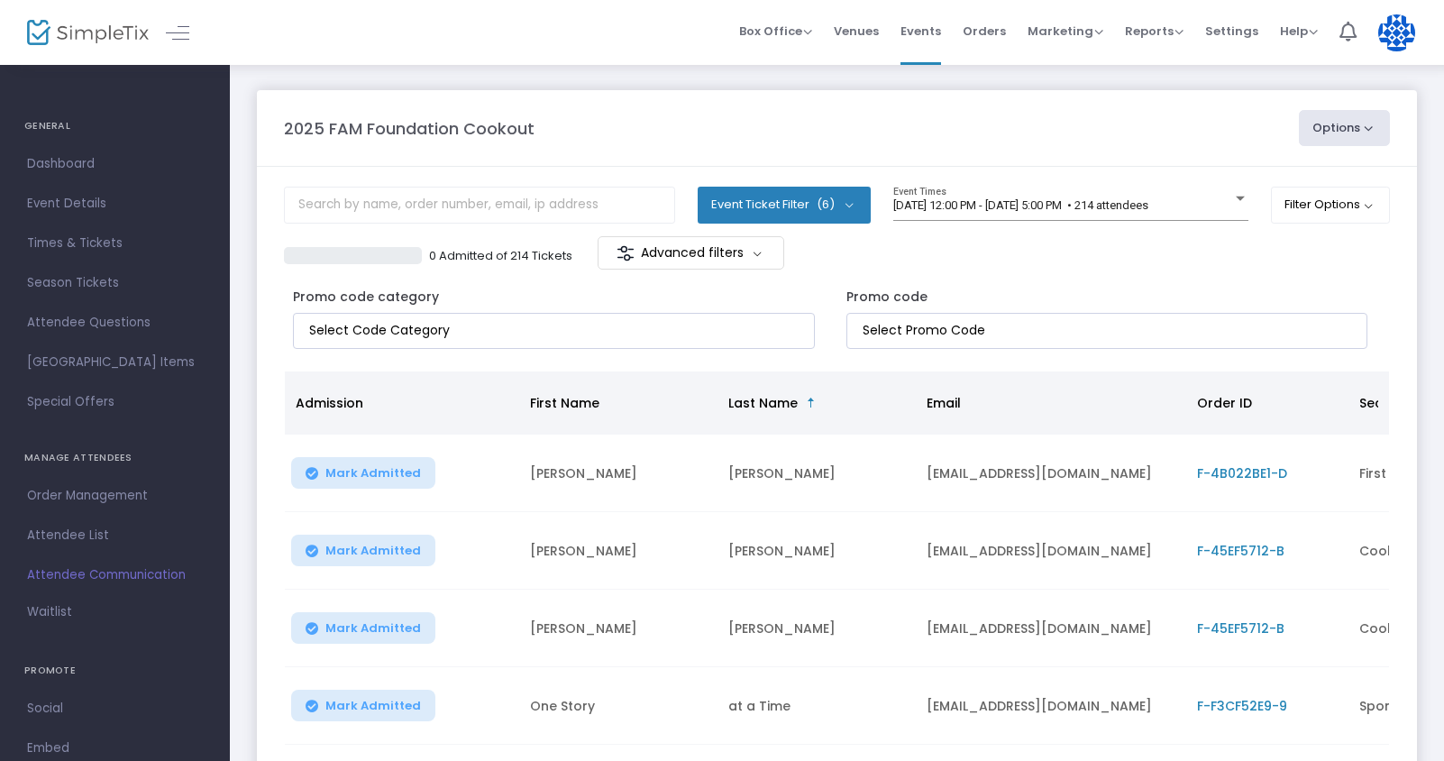
click at [1368, 131] on button "Options" at bounding box center [1345, 128] width 92 height 36
click at [1043, 282] on div "Promo code" at bounding box center [1113, 313] width 553 height 70
click at [795, 200] on button "Event Ticket Filter (6)" at bounding box center [784, 205] width 173 height 36
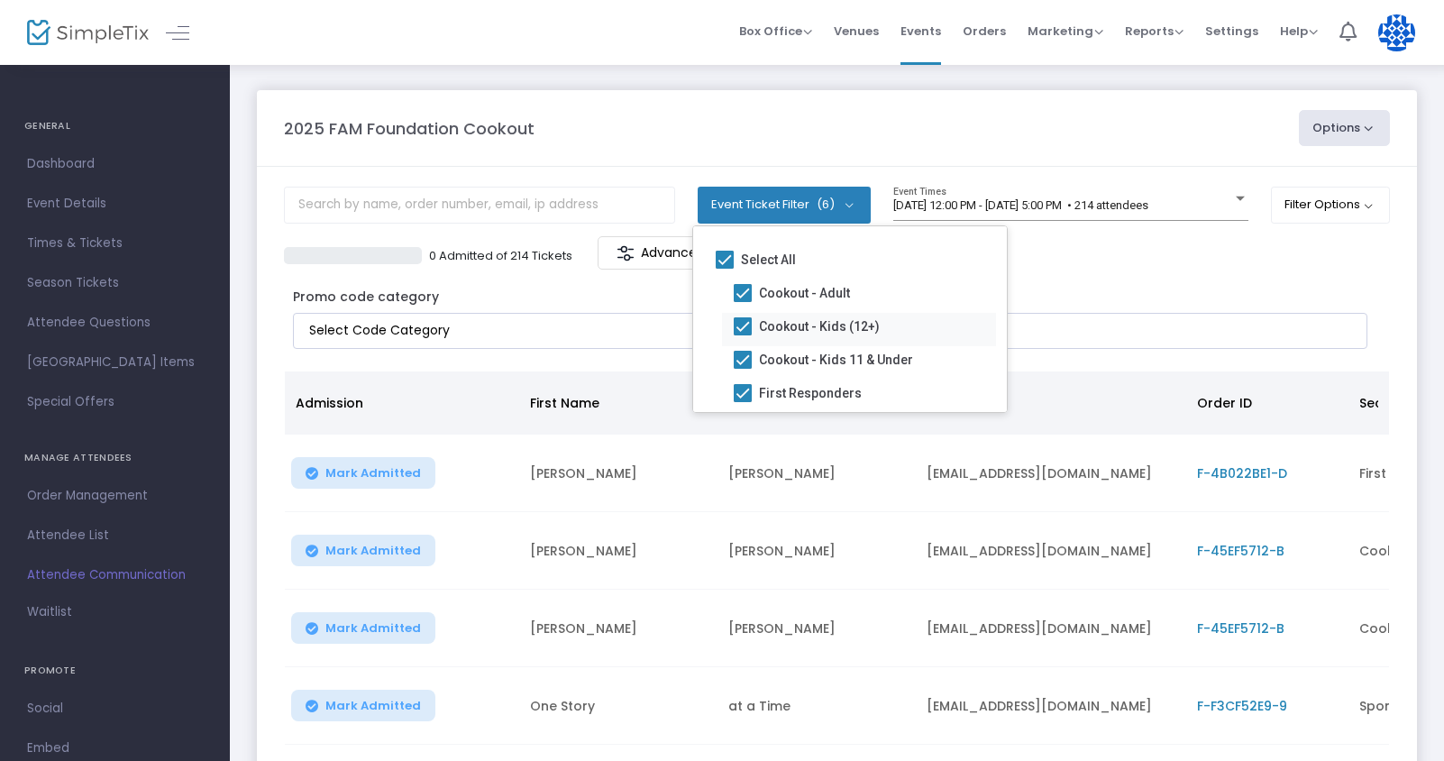
scroll to position [94, 0]
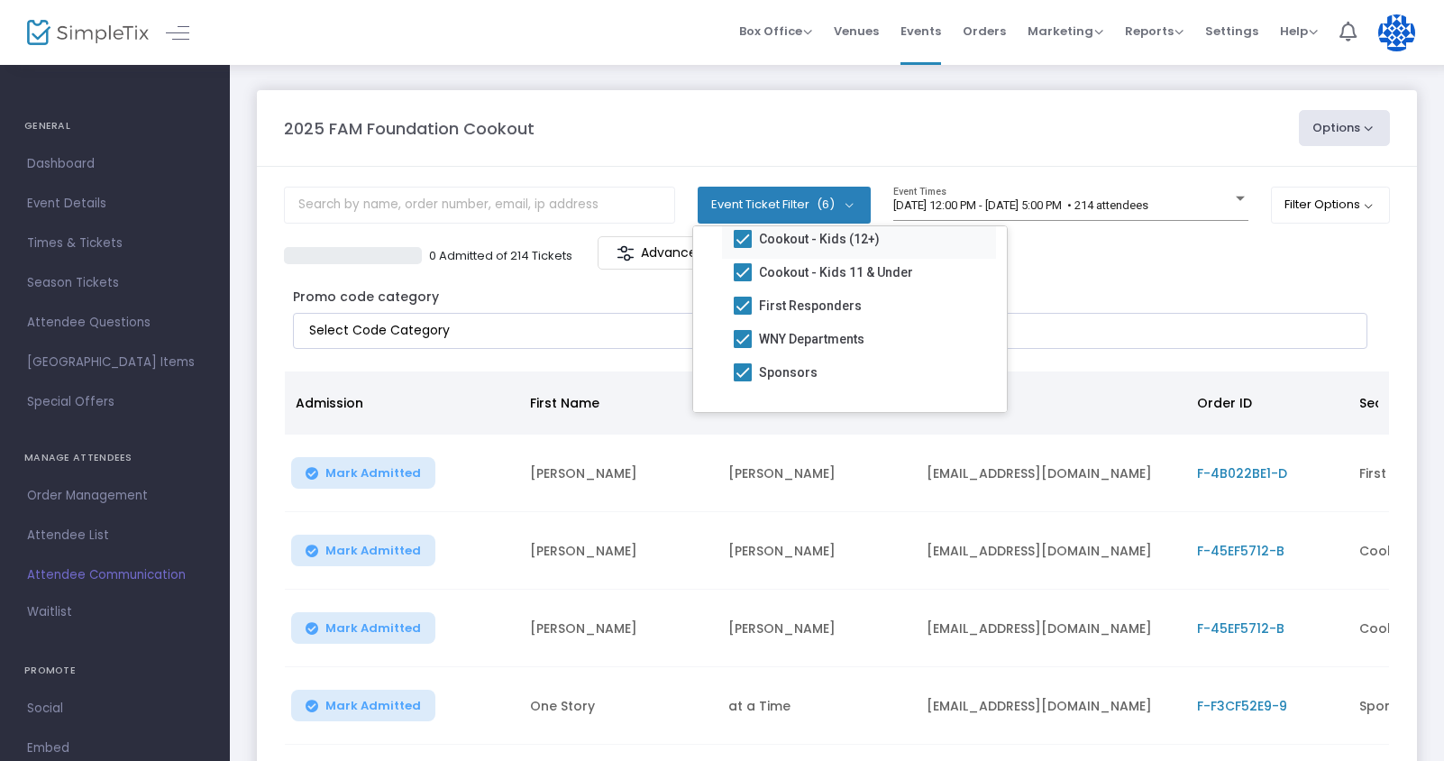
click at [905, 340] on mat-checkbox "WNY Departments" at bounding box center [859, 341] width 274 height 33
click at [736, 363] on span at bounding box center [743, 372] width 18 height 18
click at [742, 381] on input "Sponsors" at bounding box center [742, 381] width 1 height 1
checkbox input "false"
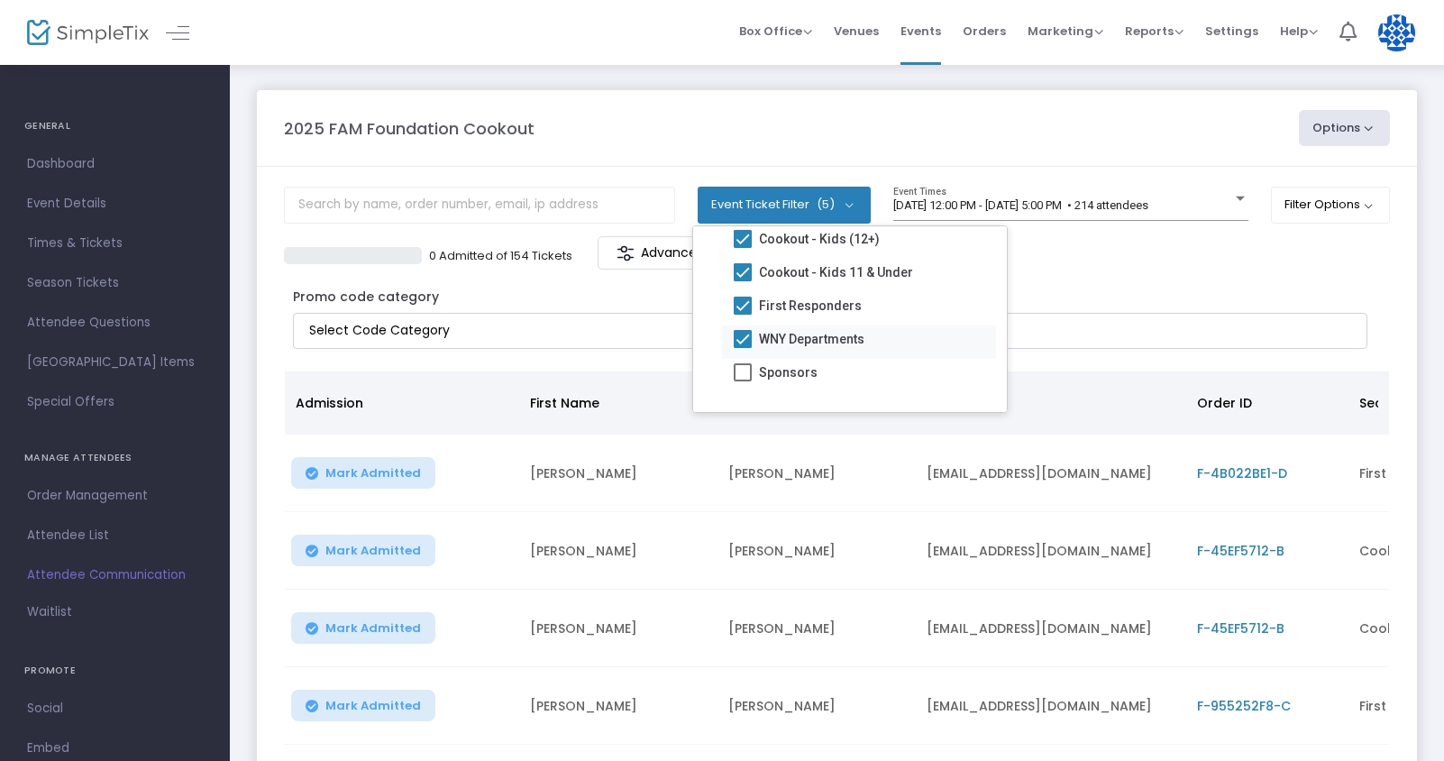
click at [743, 332] on span at bounding box center [743, 339] width 18 height 18
click at [743, 348] on input "WNY Departments" at bounding box center [742, 348] width 1 height 1
checkbox input "false"
click at [793, 102] on m-panel-header "2025 FAM Foundation Cookout Options Export List Print Name Tags Export to Mailc…" at bounding box center [837, 128] width 1160 height 77
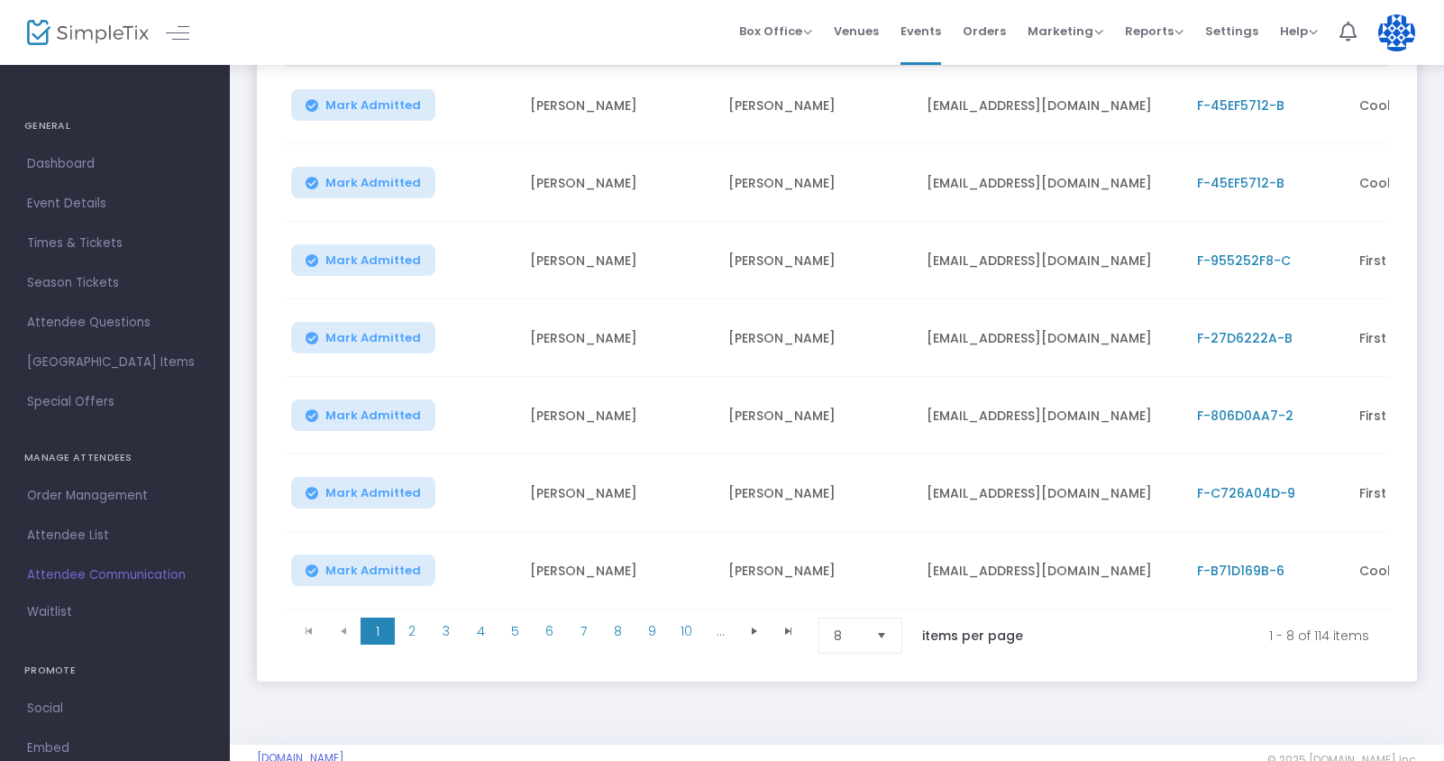
scroll to position [497, 0]
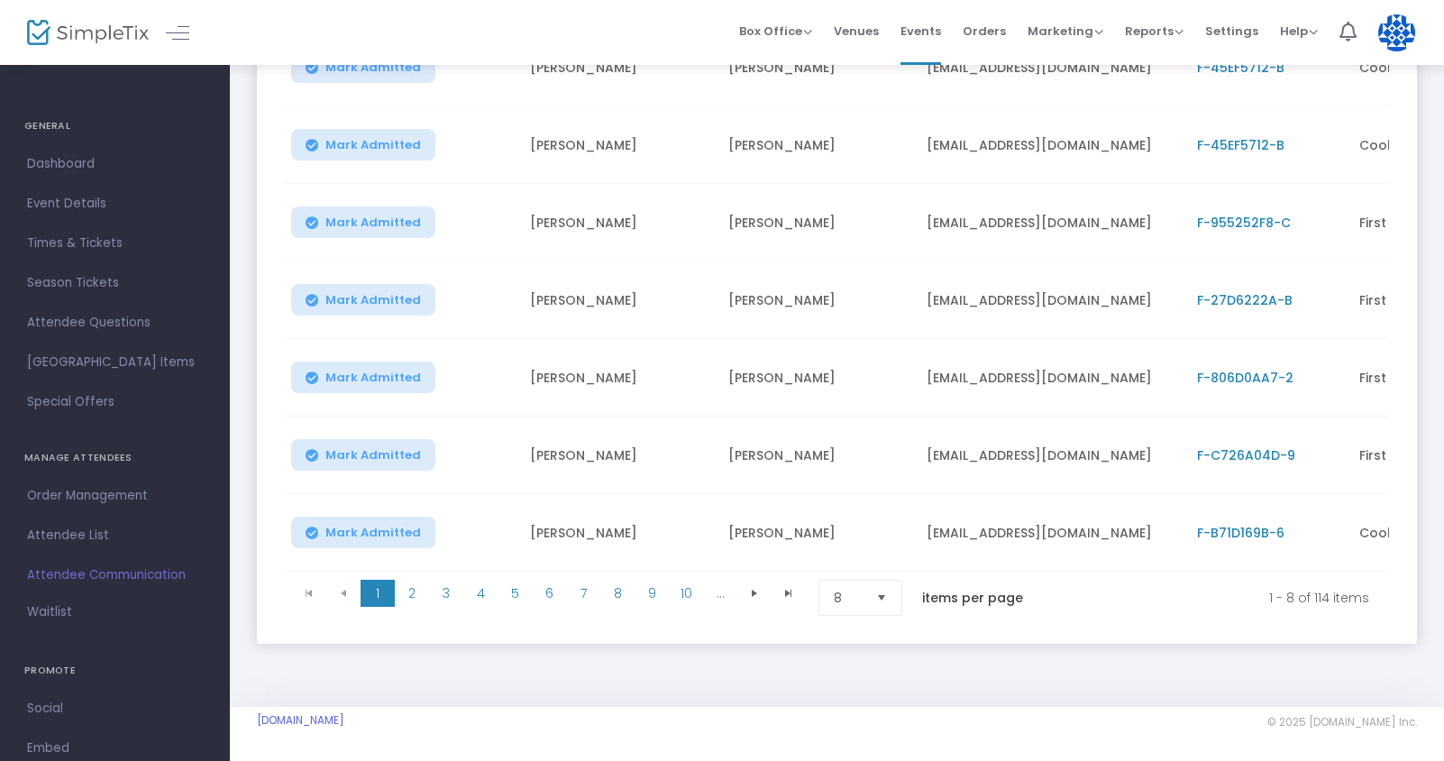
click at [886, 590] on span "Select" at bounding box center [882, 598] width 30 height 30
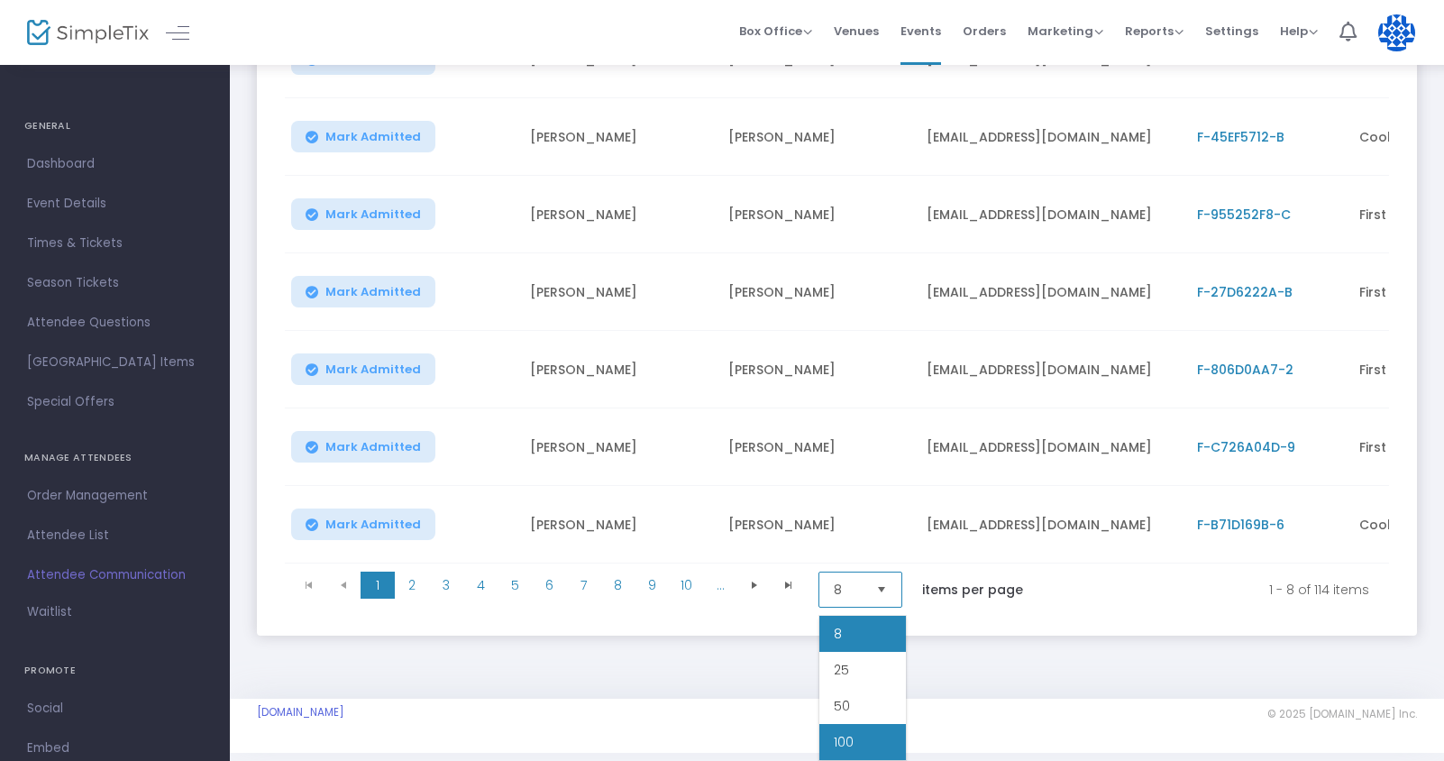
click at [870, 726] on li "100" at bounding box center [862, 742] width 87 height 36
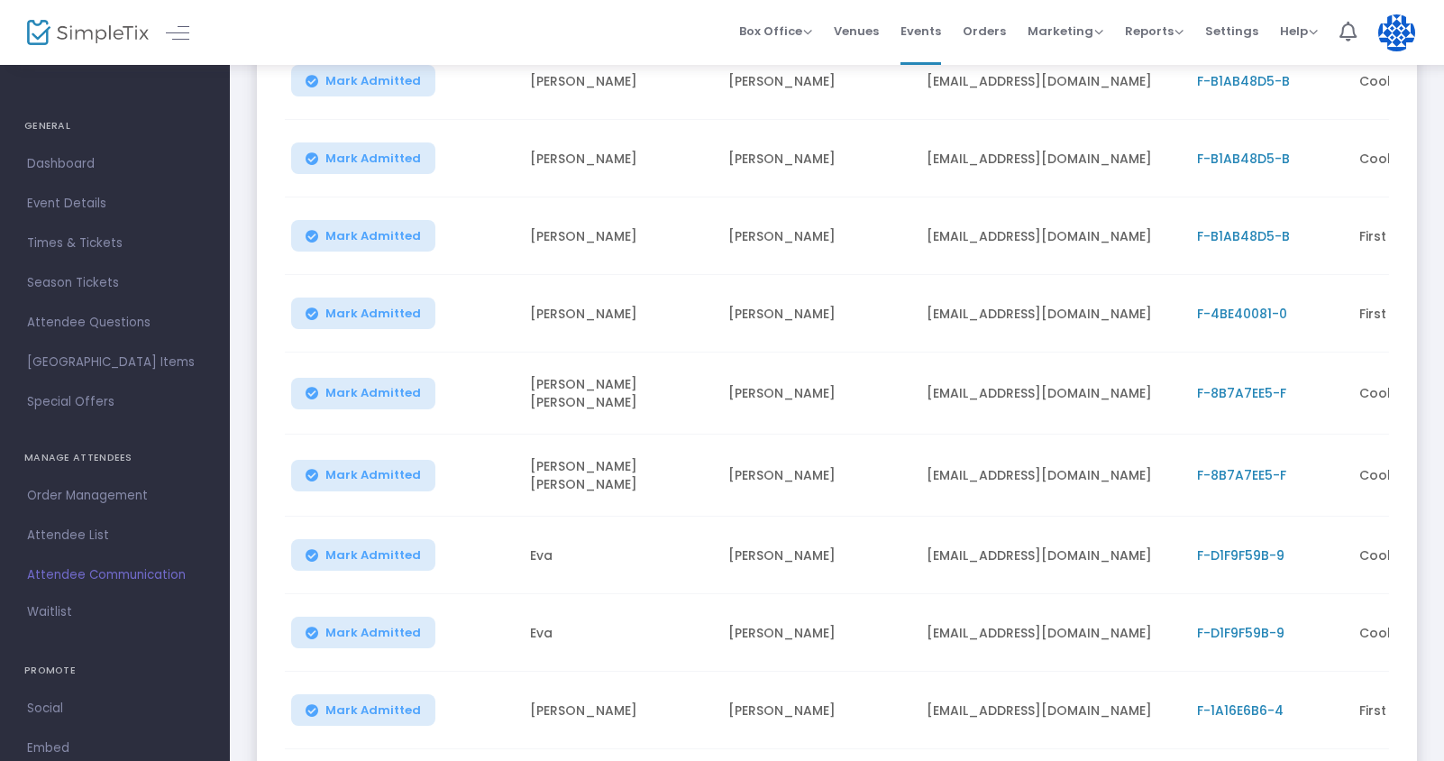
scroll to position [1940, 0]
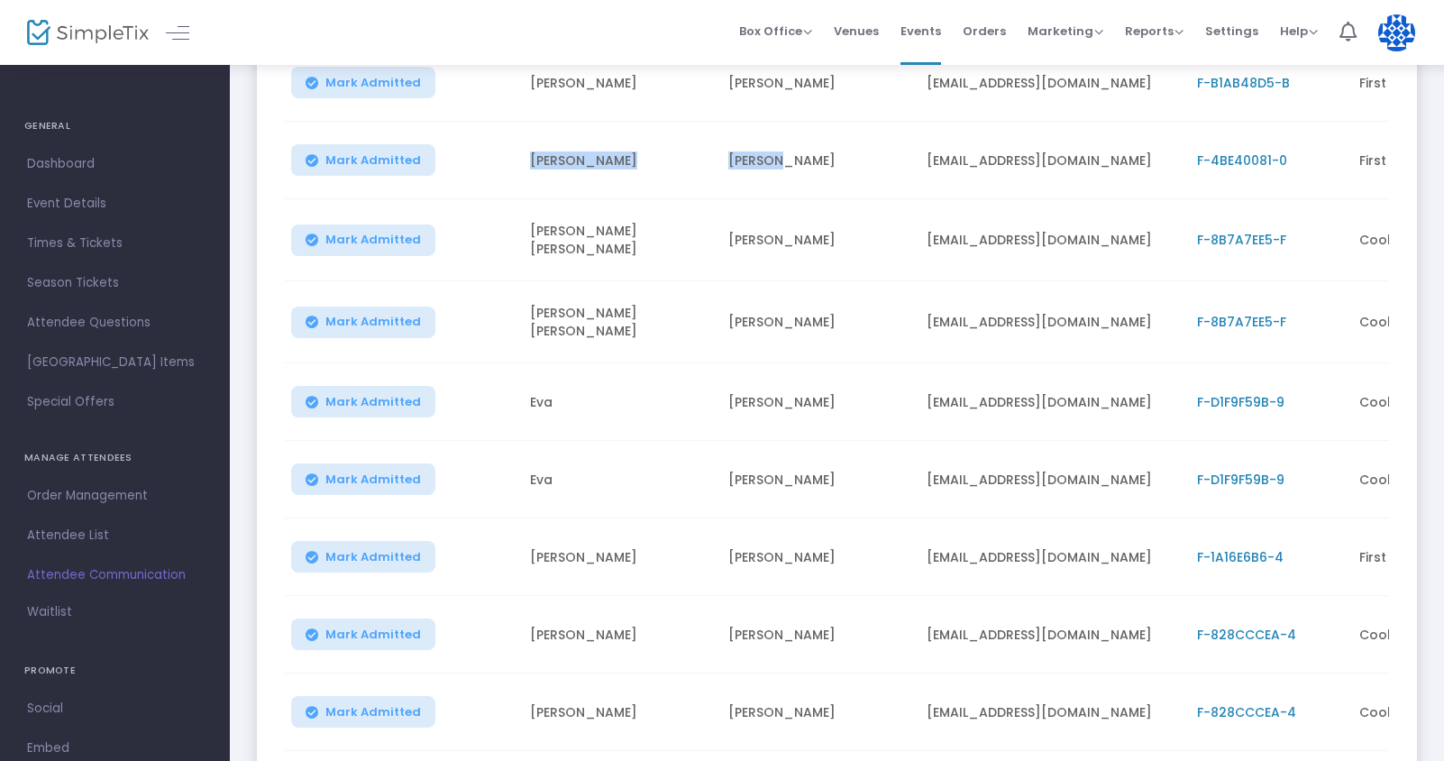
drag, startPoint x: 788, startPoint y: 169, endPoint x: 530, endPoint y: 164, distance: 257.8
click at [530, 164] on tr "Mark Admitted Bob Charvat bcharvat@verizon.net F-4BE40081-0 First Responders" at bounding box center [916, 161] width 1262 height 78
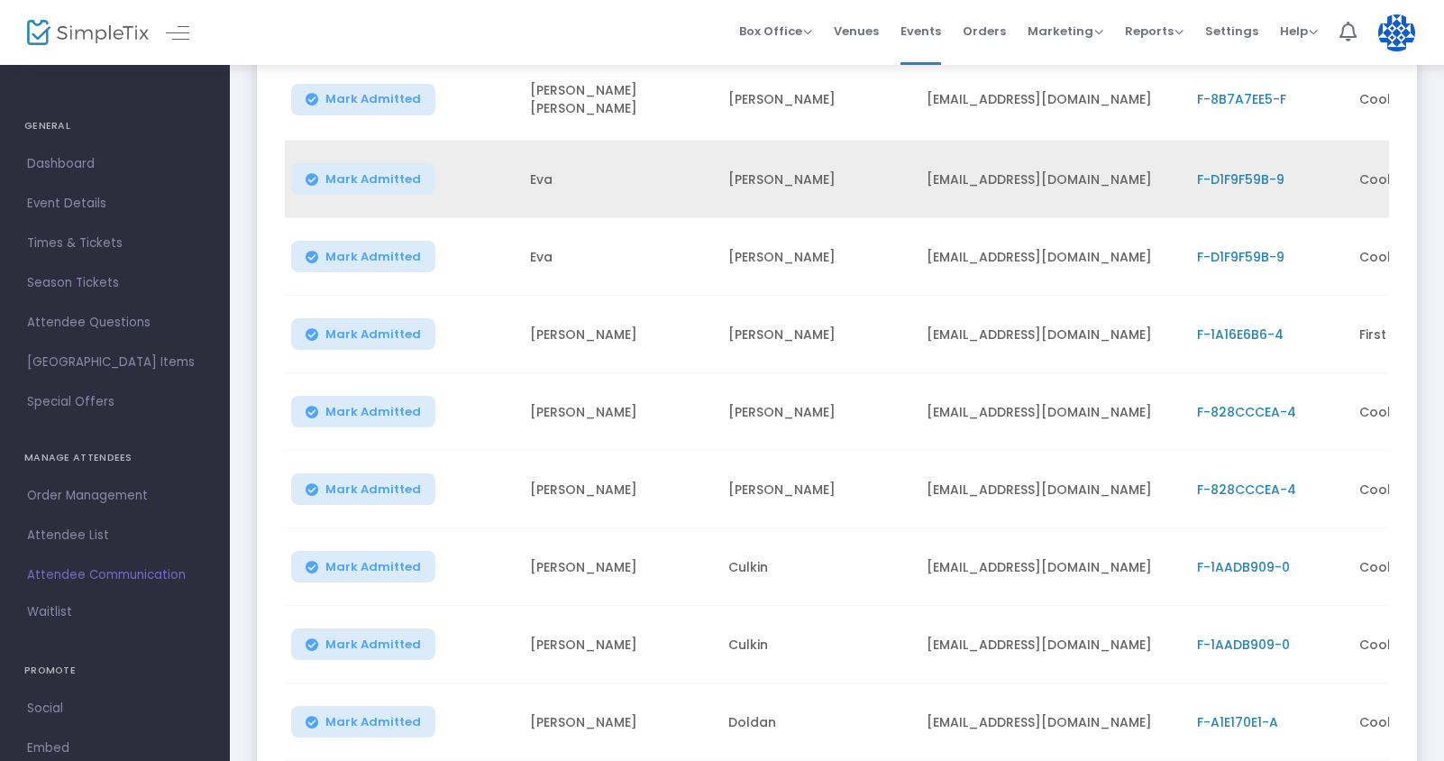
scroll to position [2183, 0]
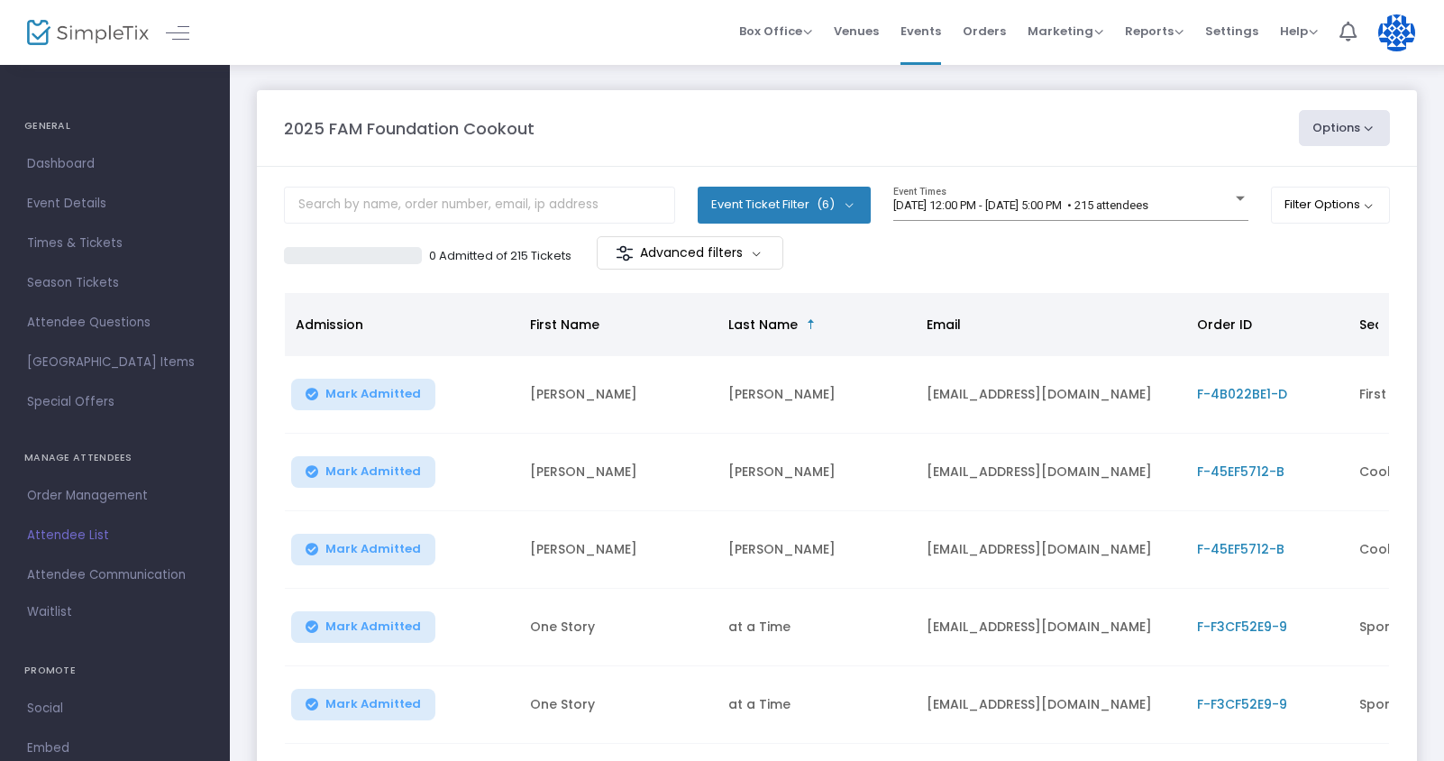
click at [771, 275] on m-panel-content "Event Ticket Filter (6) Select All Cookout - Adult Cookout - Kids (12+) Cookout…" at bounding box center [837, 607] width 1160 height 881
click at [822, 211] on span "(6)" at bounding box center [826, 204] width 18 height 14
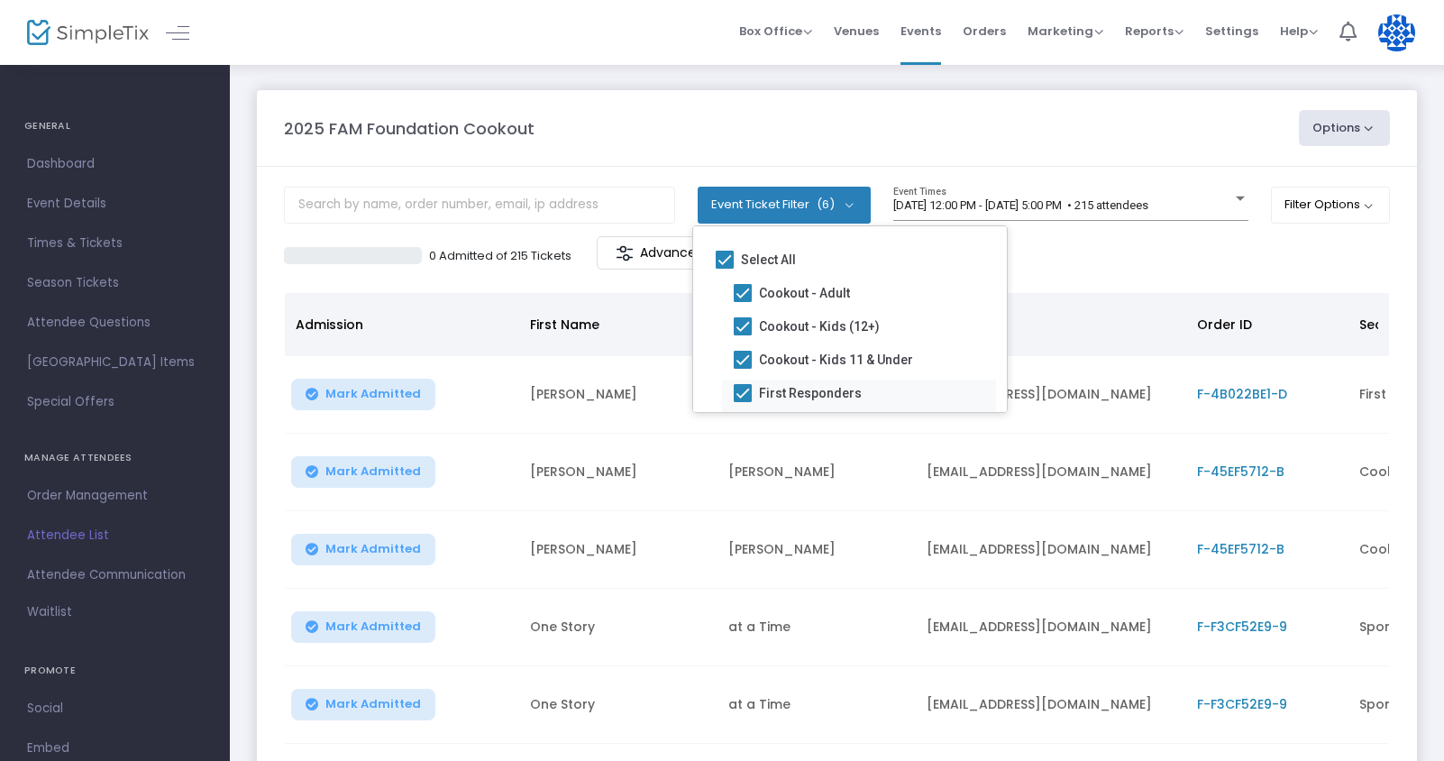
click at [736, 388] on span at bounding box center [743, 393] width 18 height 18
click at [742, 402] on input "First Responders" at bounding box center [742, 402] width 1 height 1
checkbox input "false"
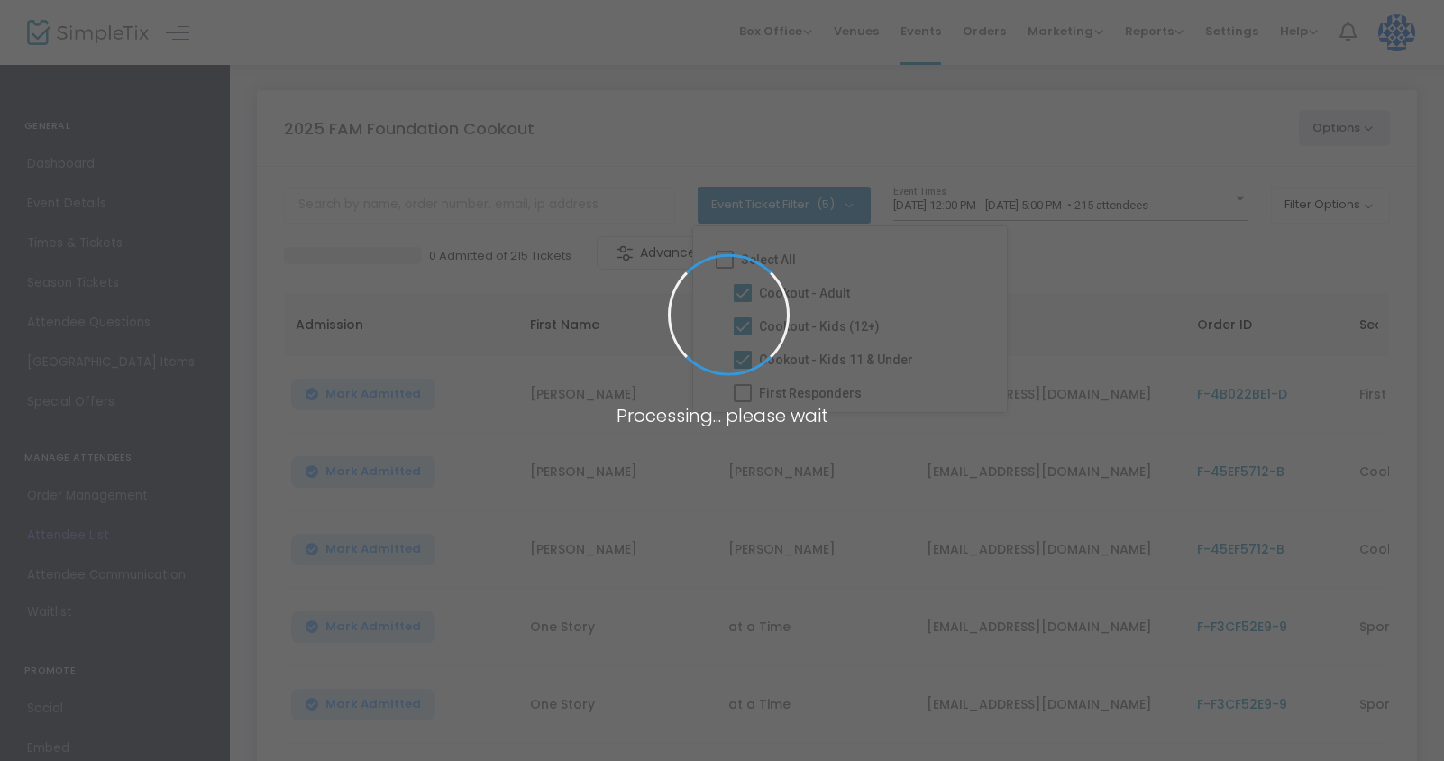
click at [736, 360] on span at bounding box center [729, 315] width 128 height 128
